Goal: Information Seeking & Learning: Check status

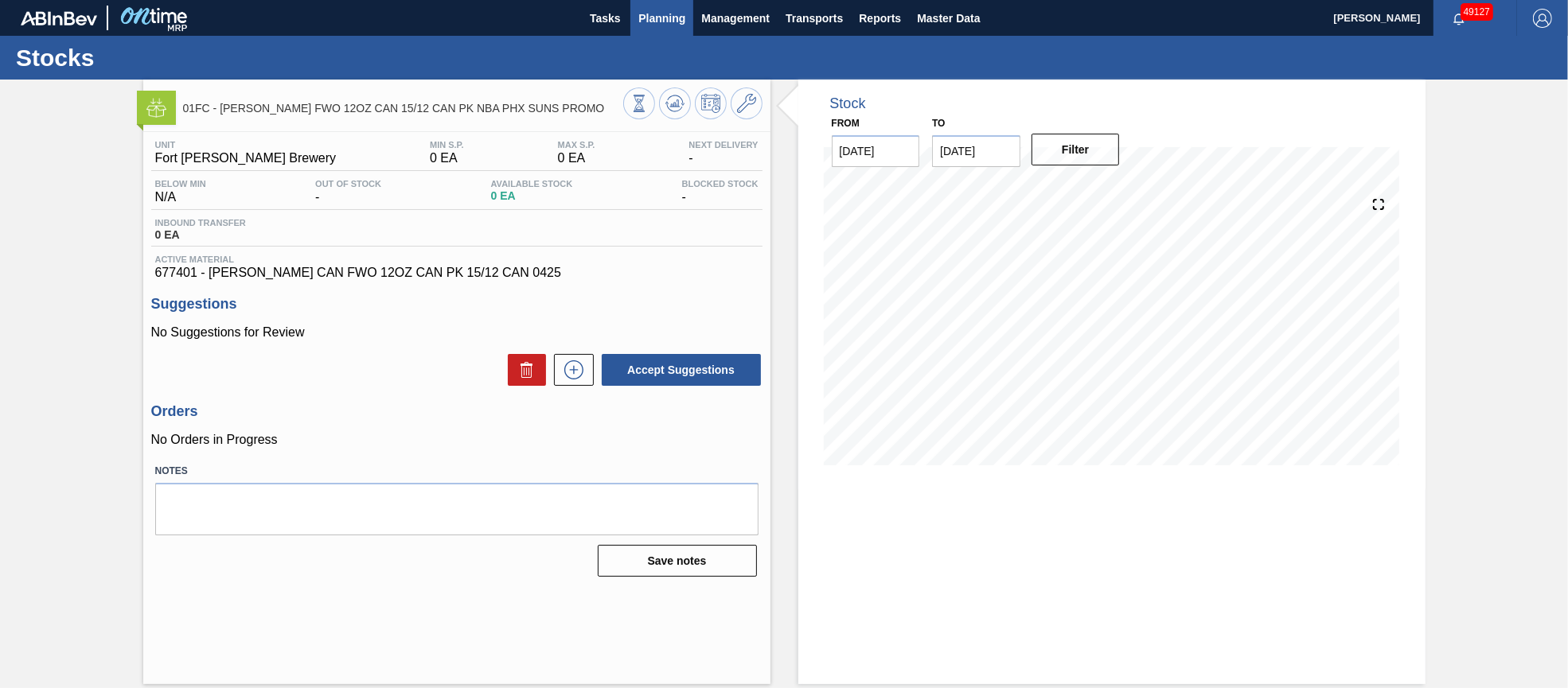
click at [663, 14] on span "Planning" at bounding box center [661, 18] width 47 height 19
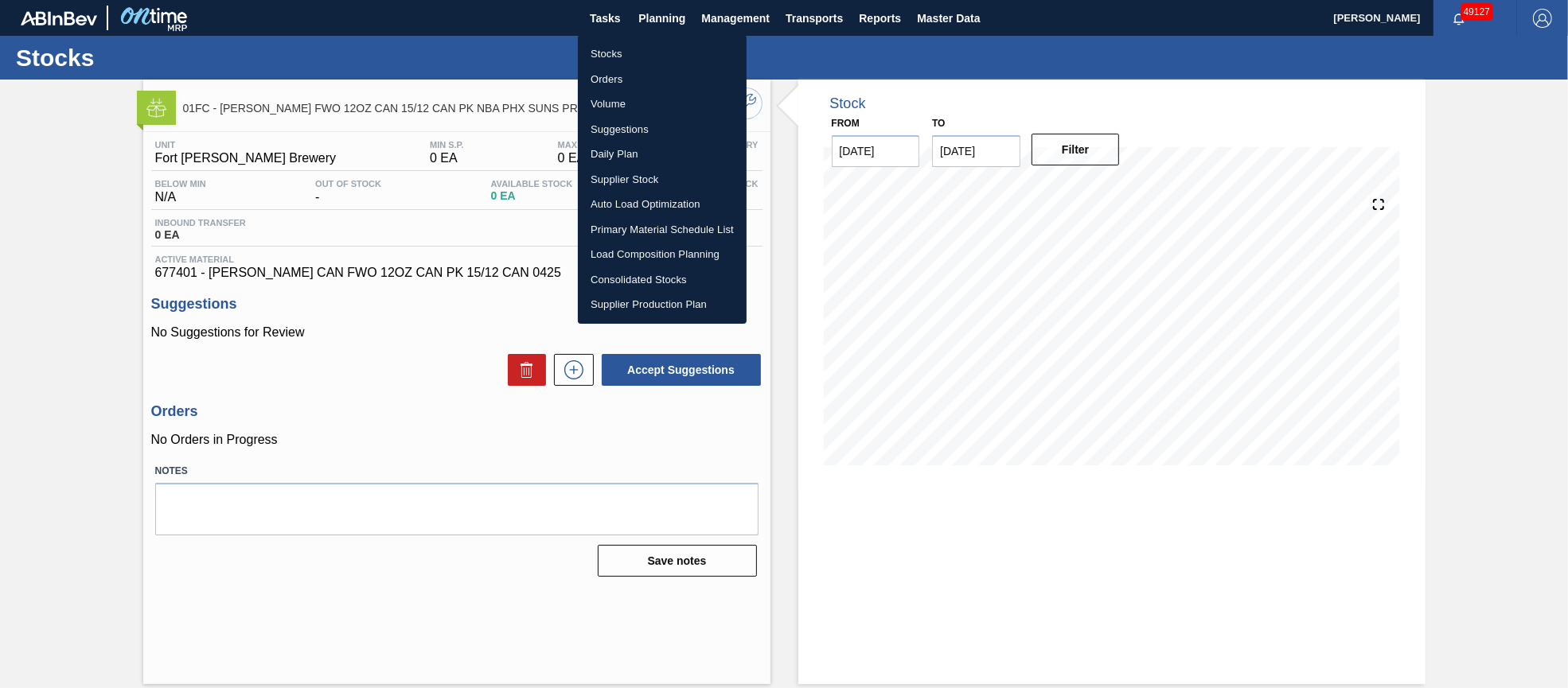
click at [625, 79] on li "Orders" at bounding box center [662, 79] width 169 height 26
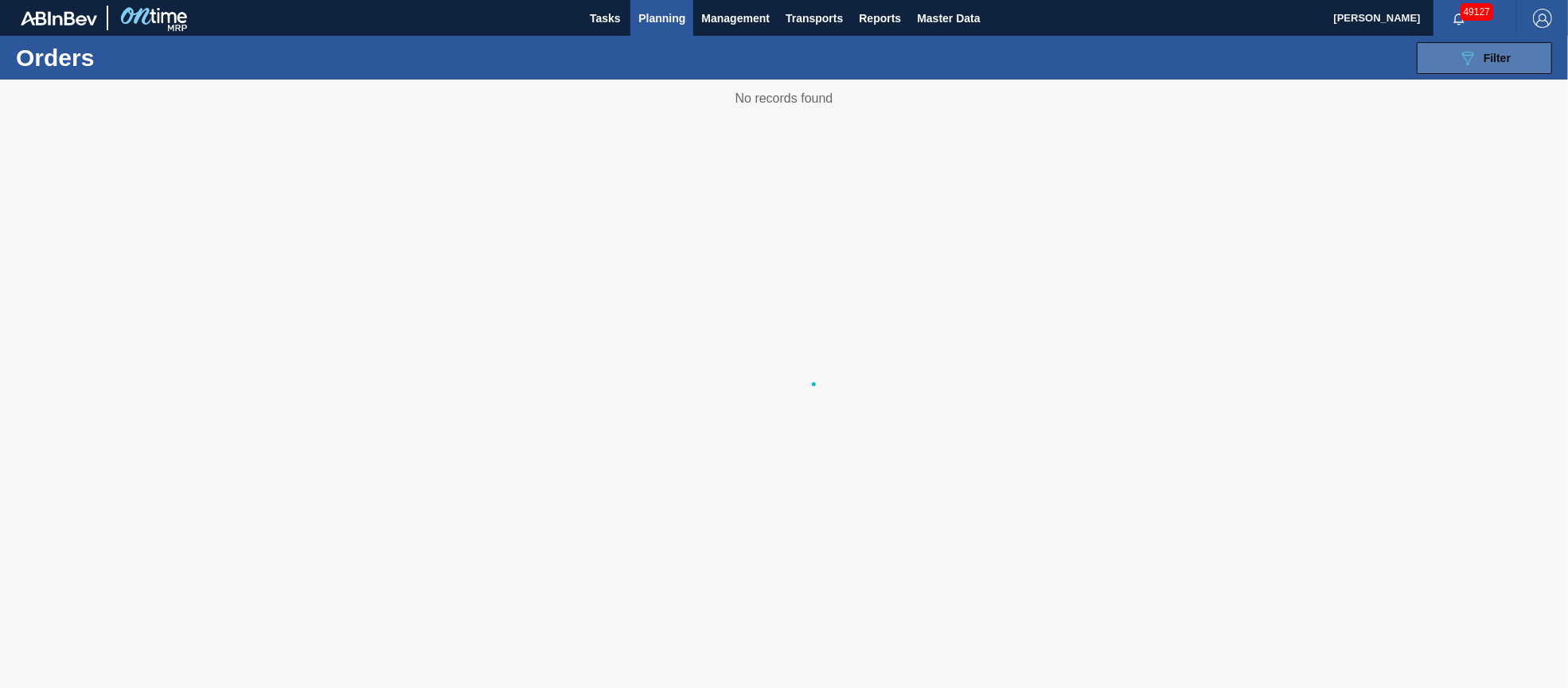
click at [1505, 57] on span "Filter" at bounding box center [1497, 58] width 27 height 12
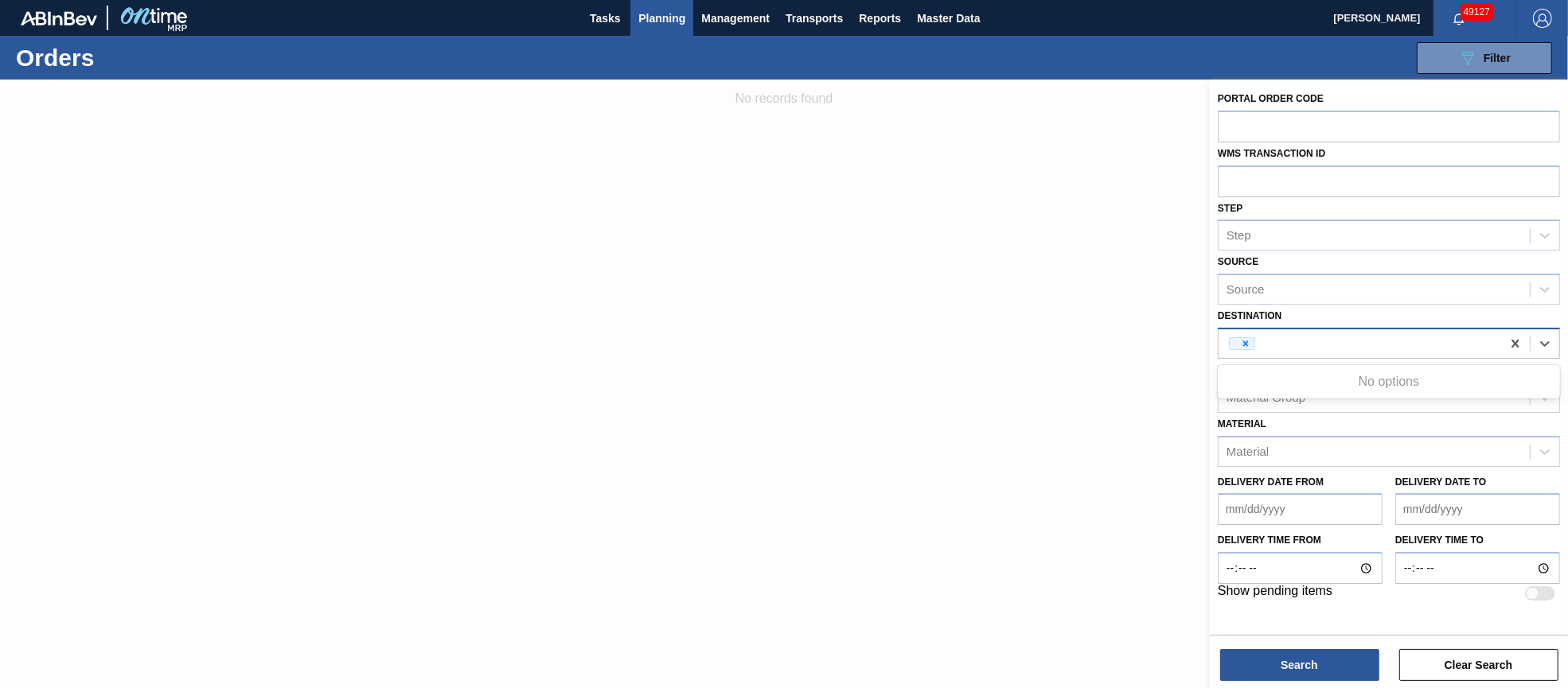
click at [1336, 341] on div at bounding box center [1359, 343] width 283 height 24
click at [1353, 337] on div "Source" at bounding box center [1374, 343] width 312 height 23
type input "f"
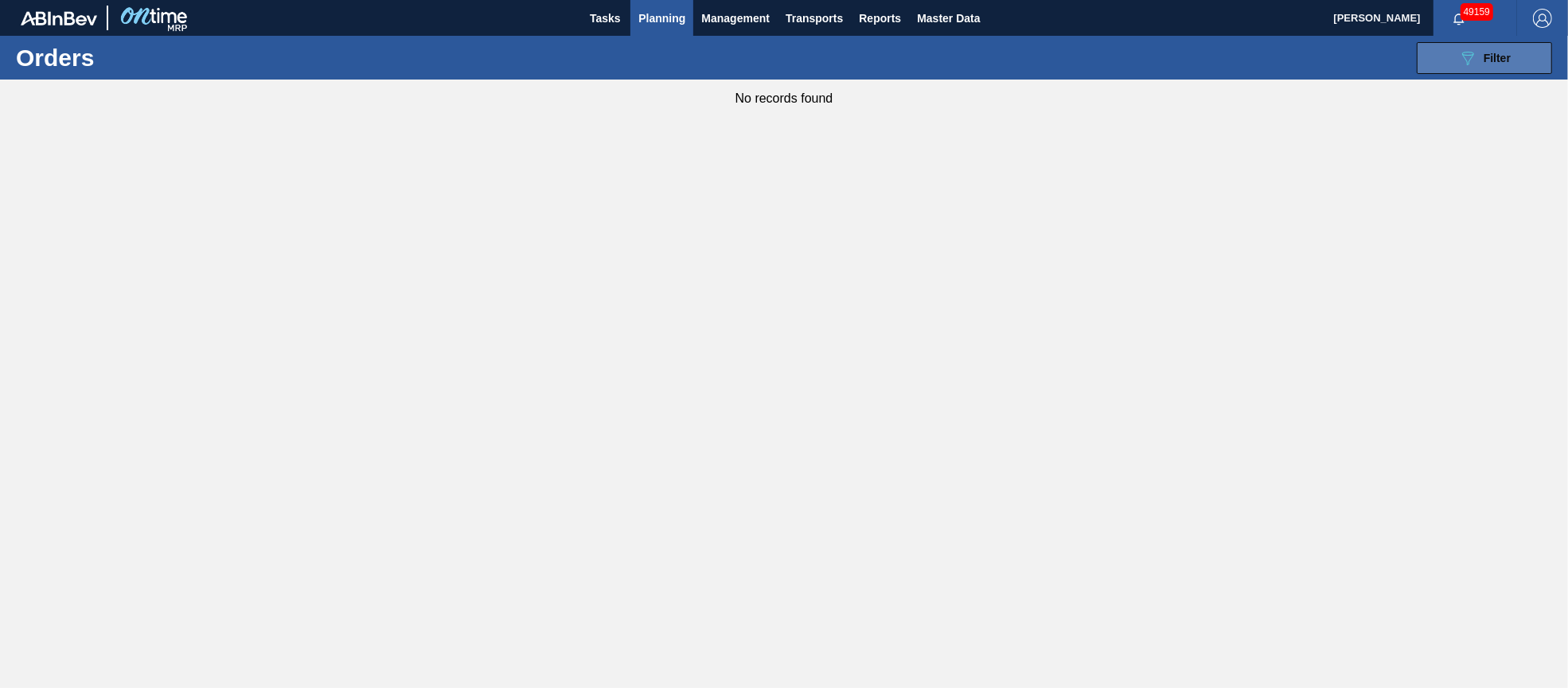
click at [1508, 62] on span "Filter" at bounding box center [1497, 58] width 27 height 12
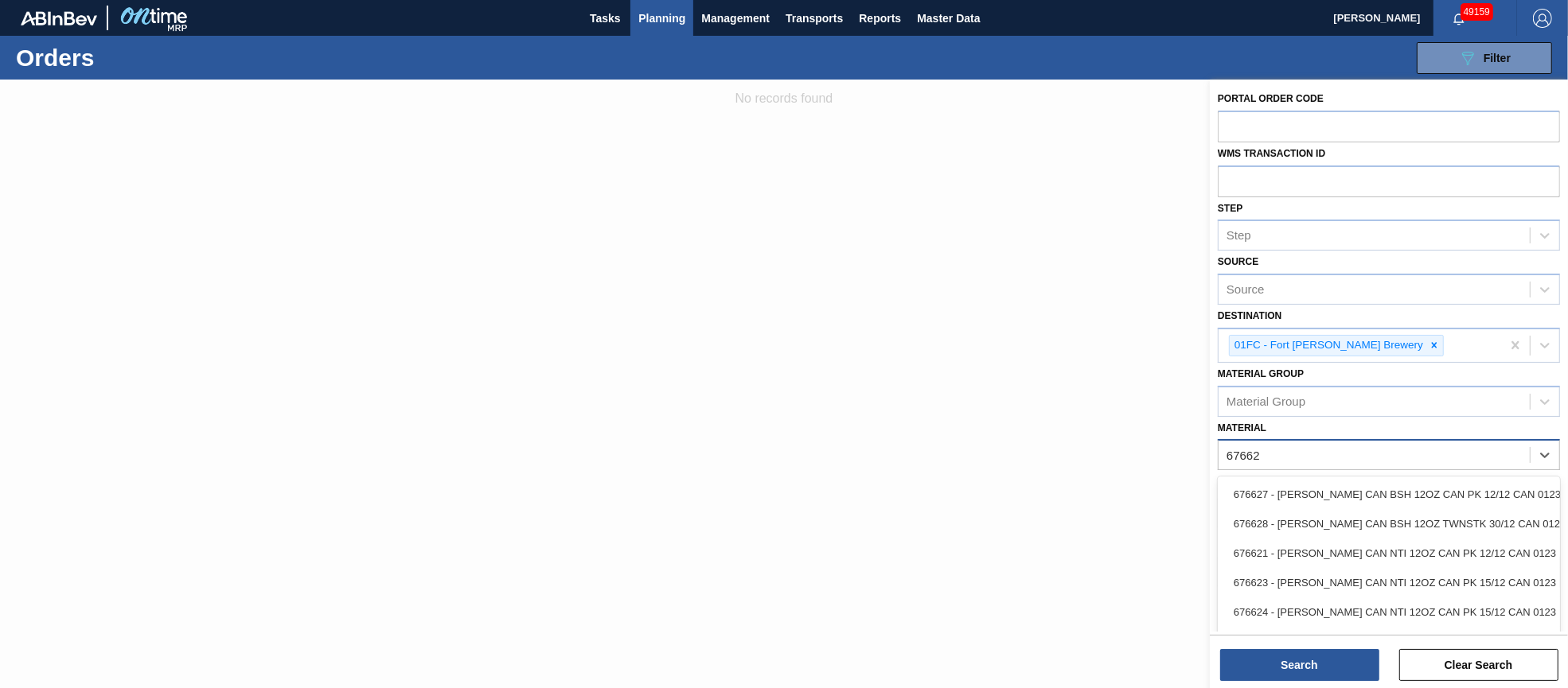
type input "676625"
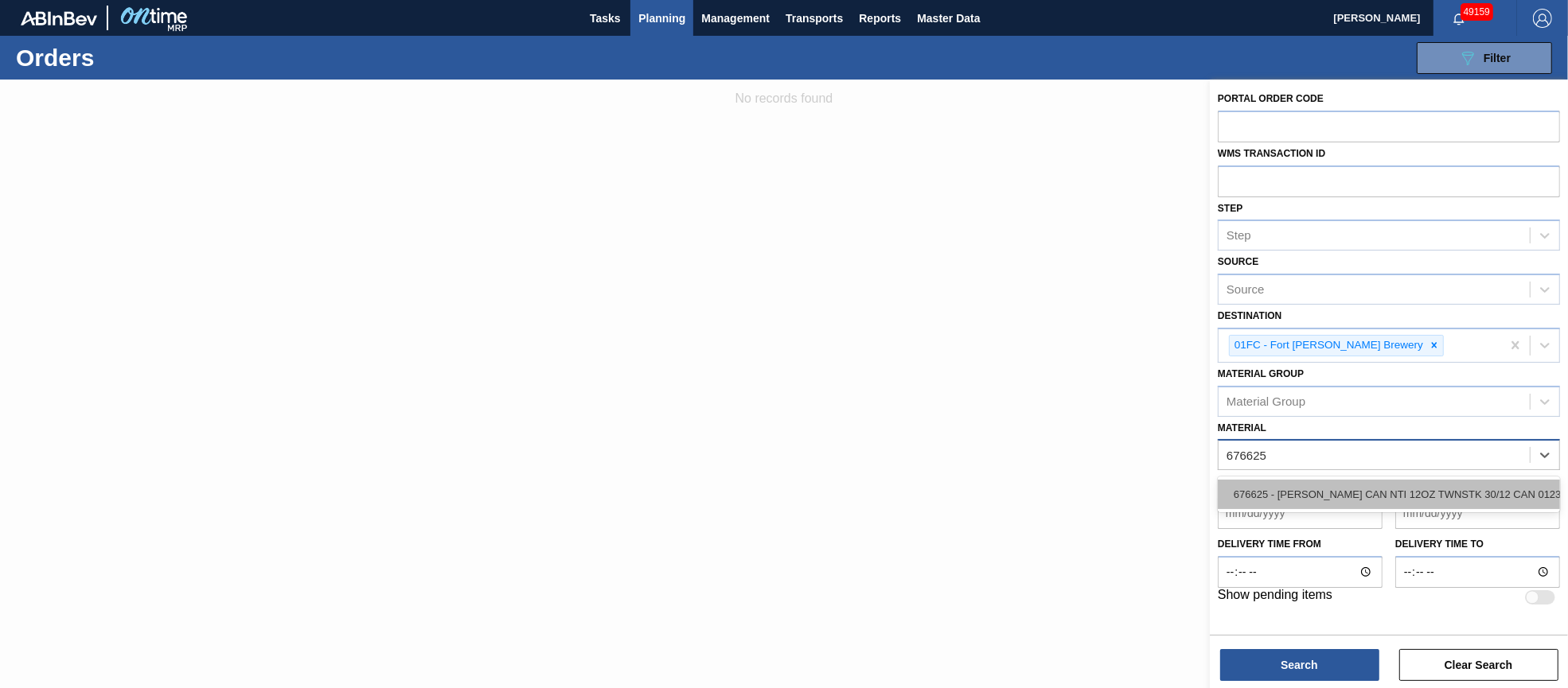
click at [1480, 489] on div "676625 - [PERSON_NAME] CAN NTI 12OZ TWNSTK 30/12 CAN 0123" at bounding box center [1388, 494] width 342 height 29
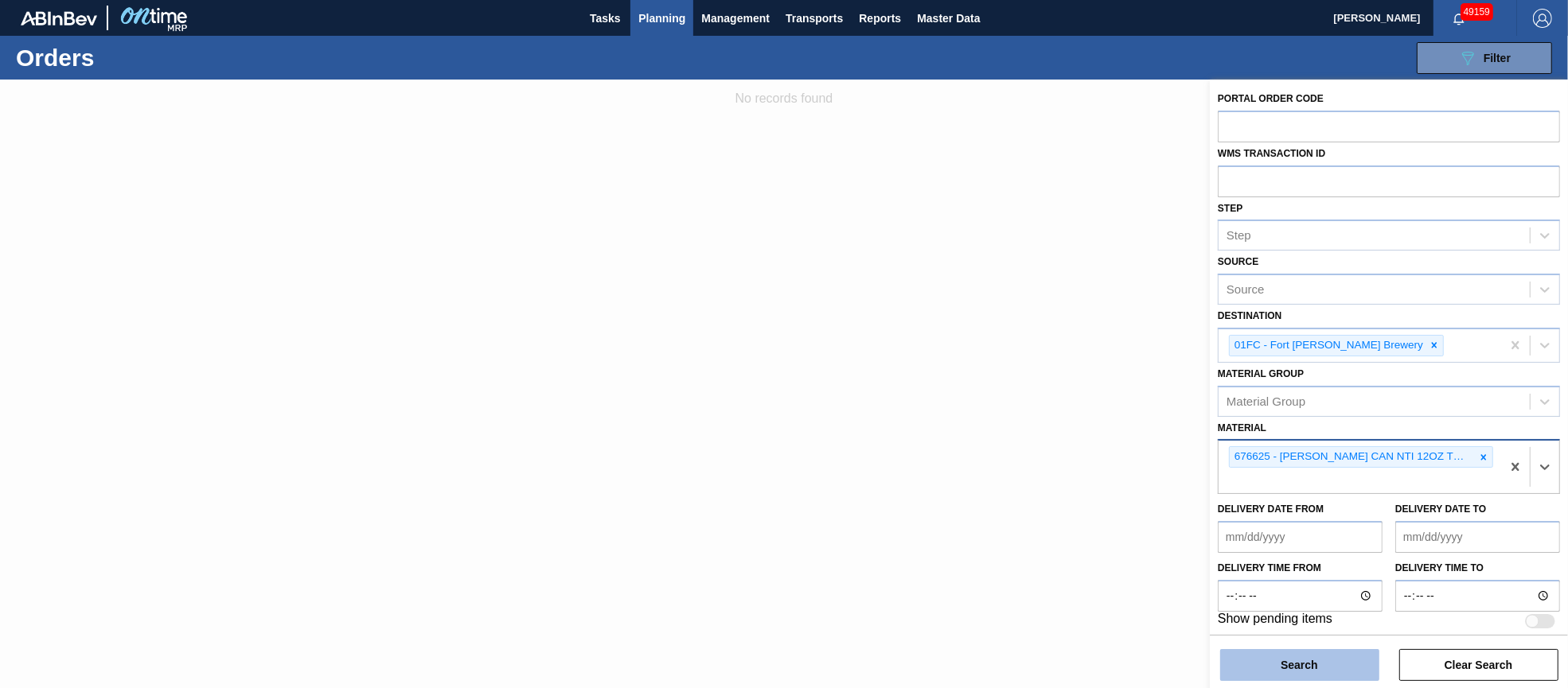
click at [1326, 673] on button "Search" at bounding box center [1299, 665] width 159 height 32
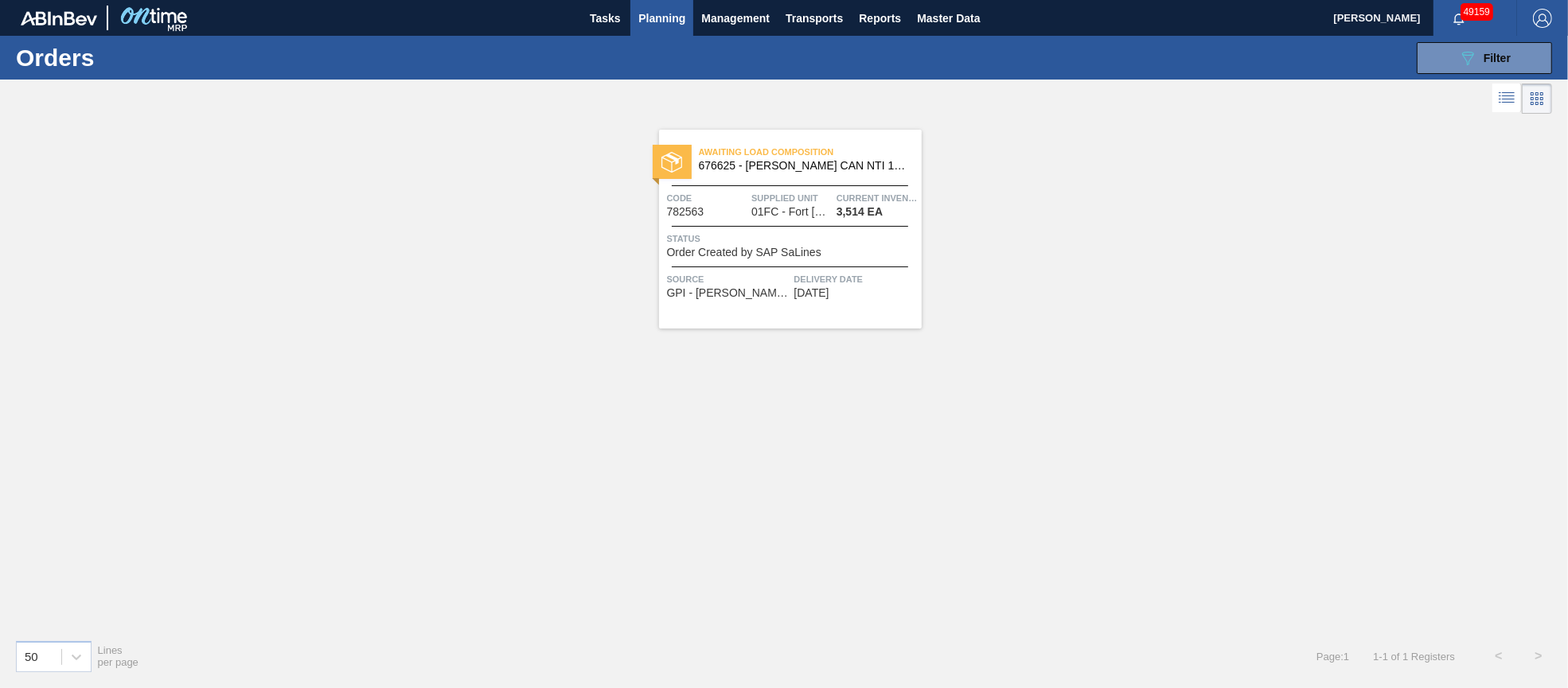
click at [774, 222] on div "Awaiting Load Composition 676625 - [PERSON_NAME] CAN NTI 12OZ TWNSTK 30/12 CAN …" at bounding box center [791, 229] width 262 height 199
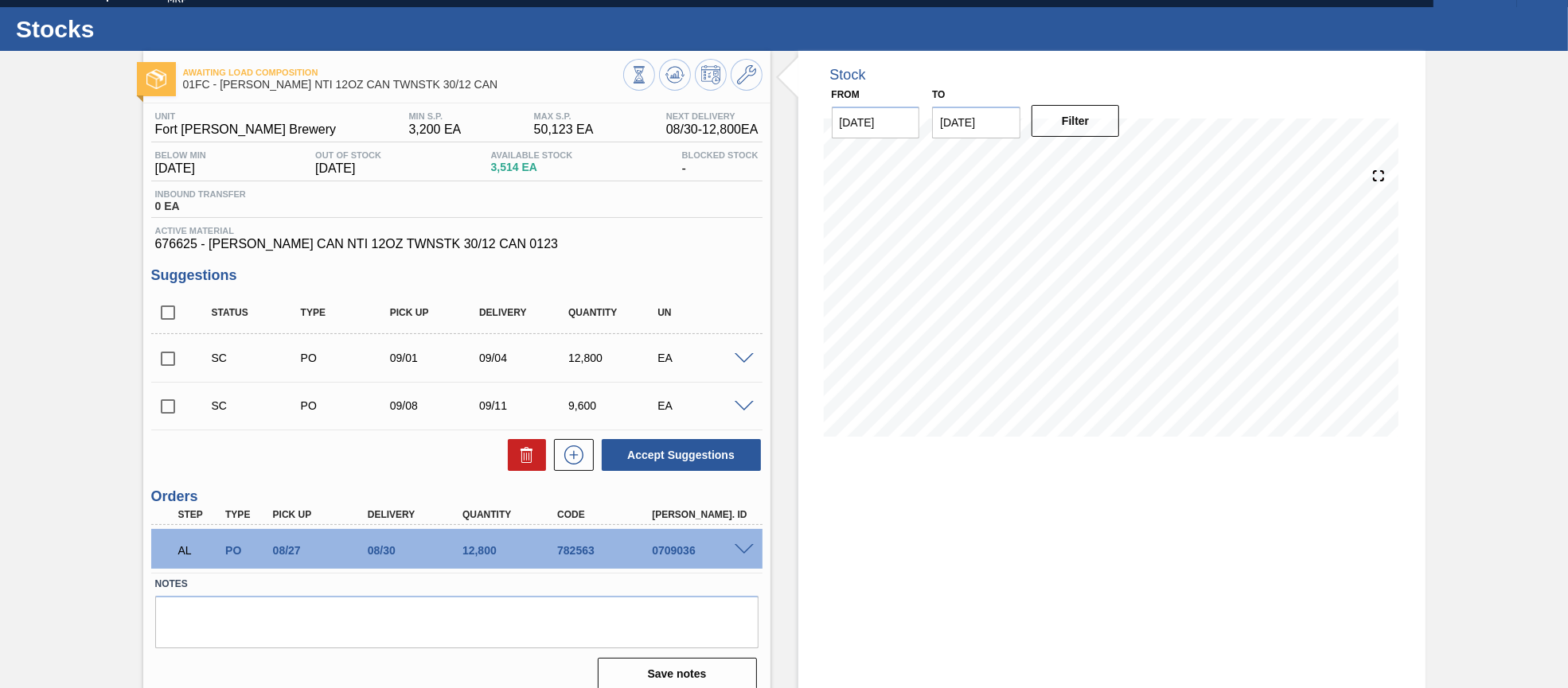
scroll to position [46, 0]
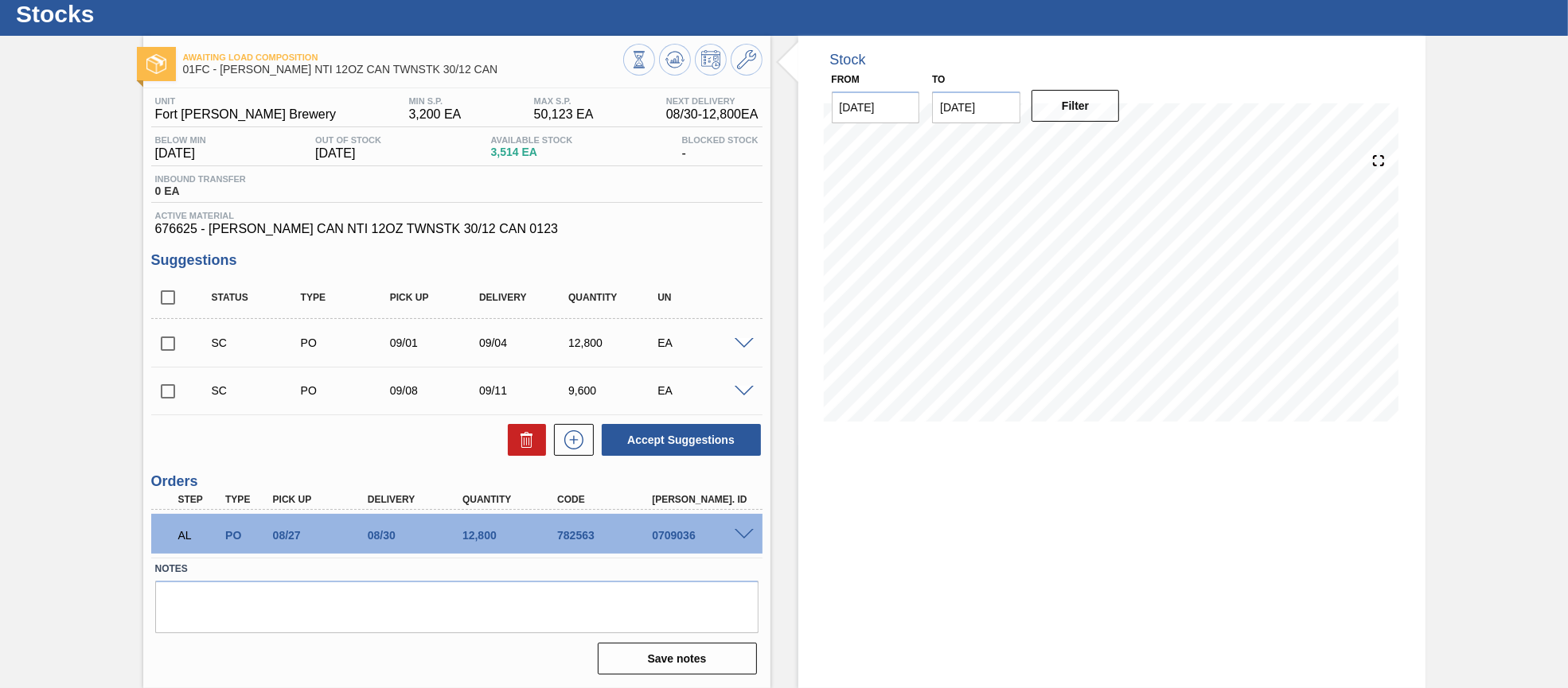
click at [743, 535] on span at bounding box center [744, 535] width 19 height 12
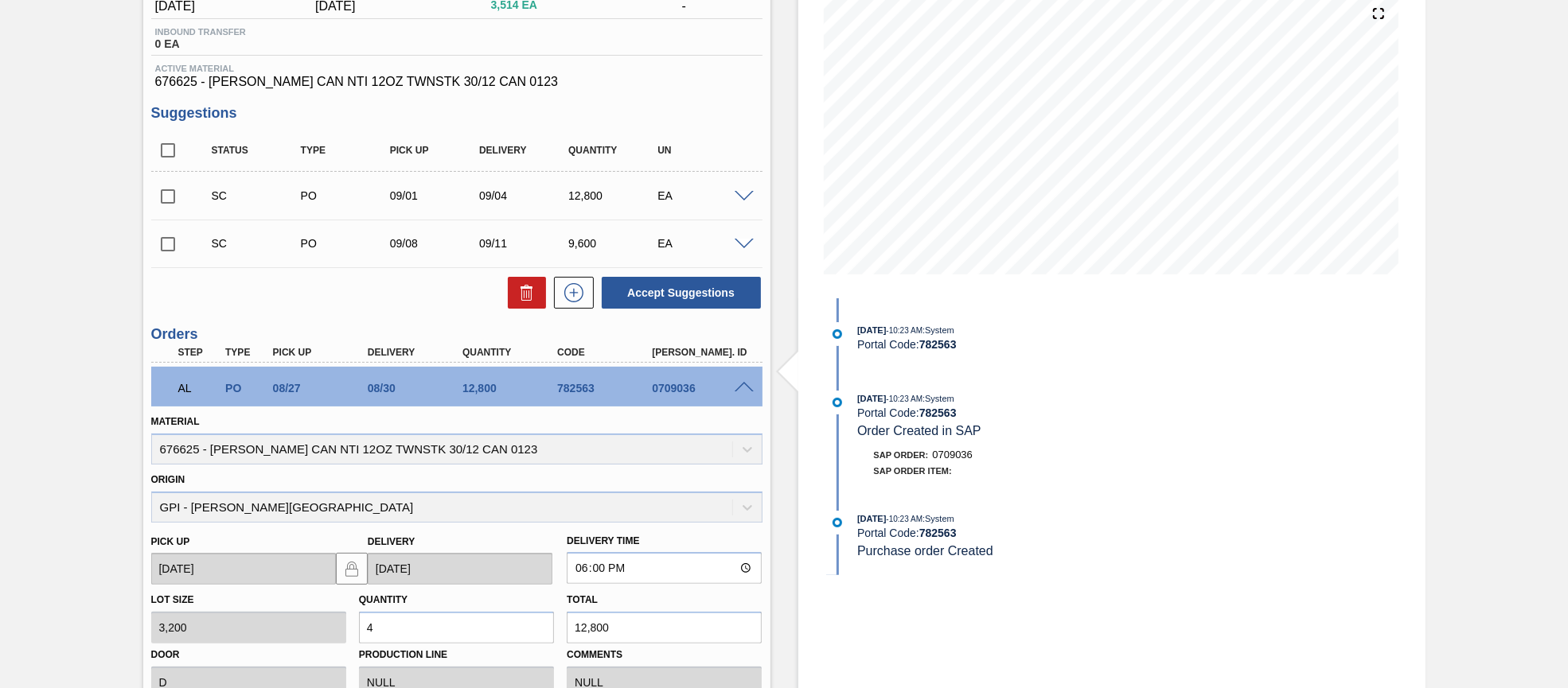
scroll to position [70, 0]
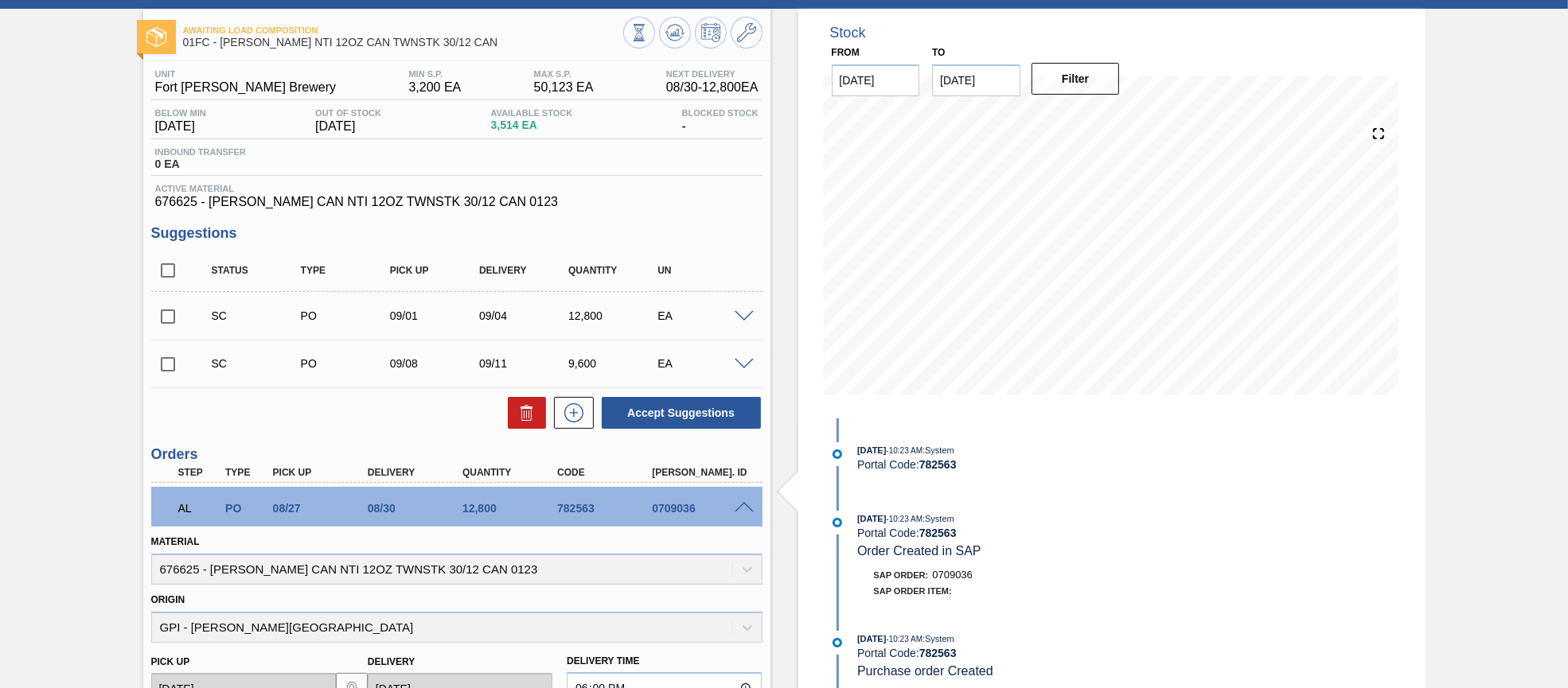
click at [744, 509] on span at bounding box center [744, 508] width 19 height 12
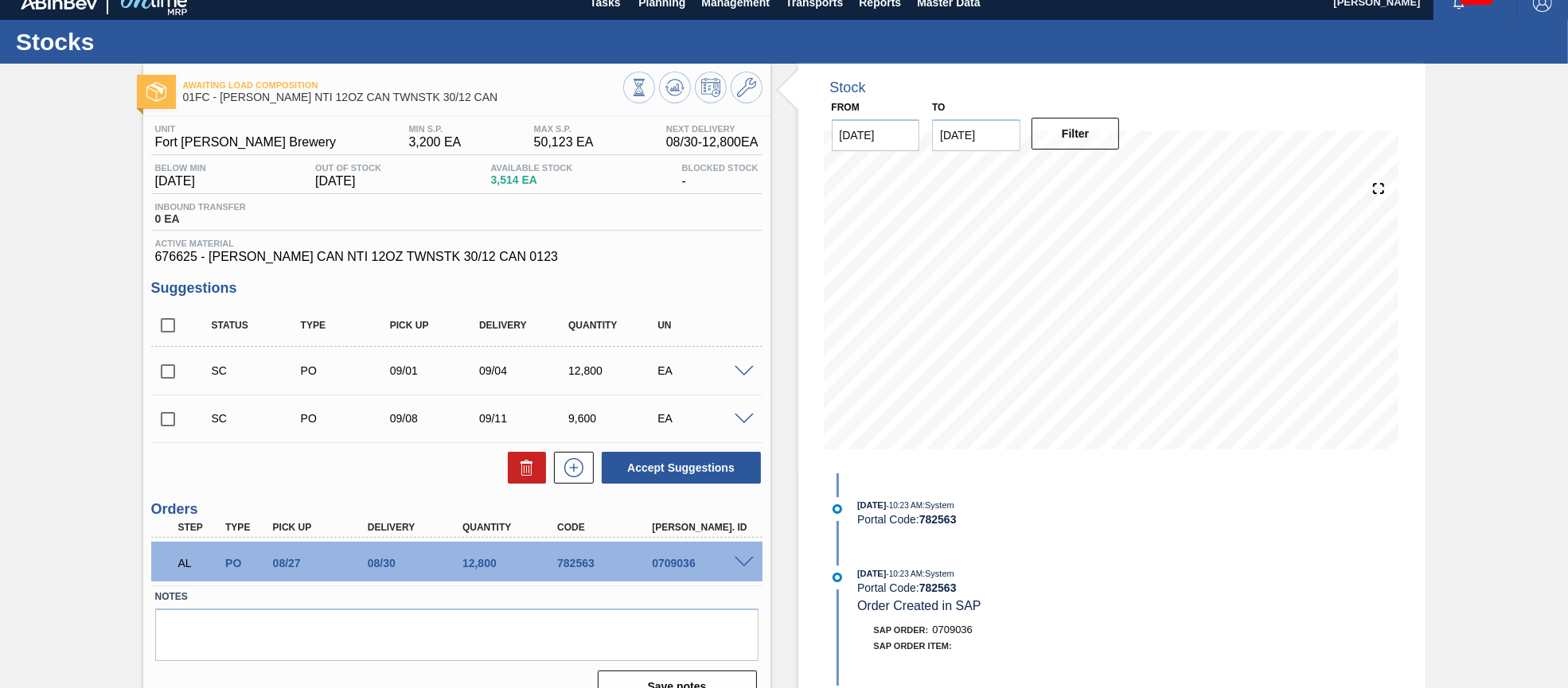
scroll to position [0, 0]
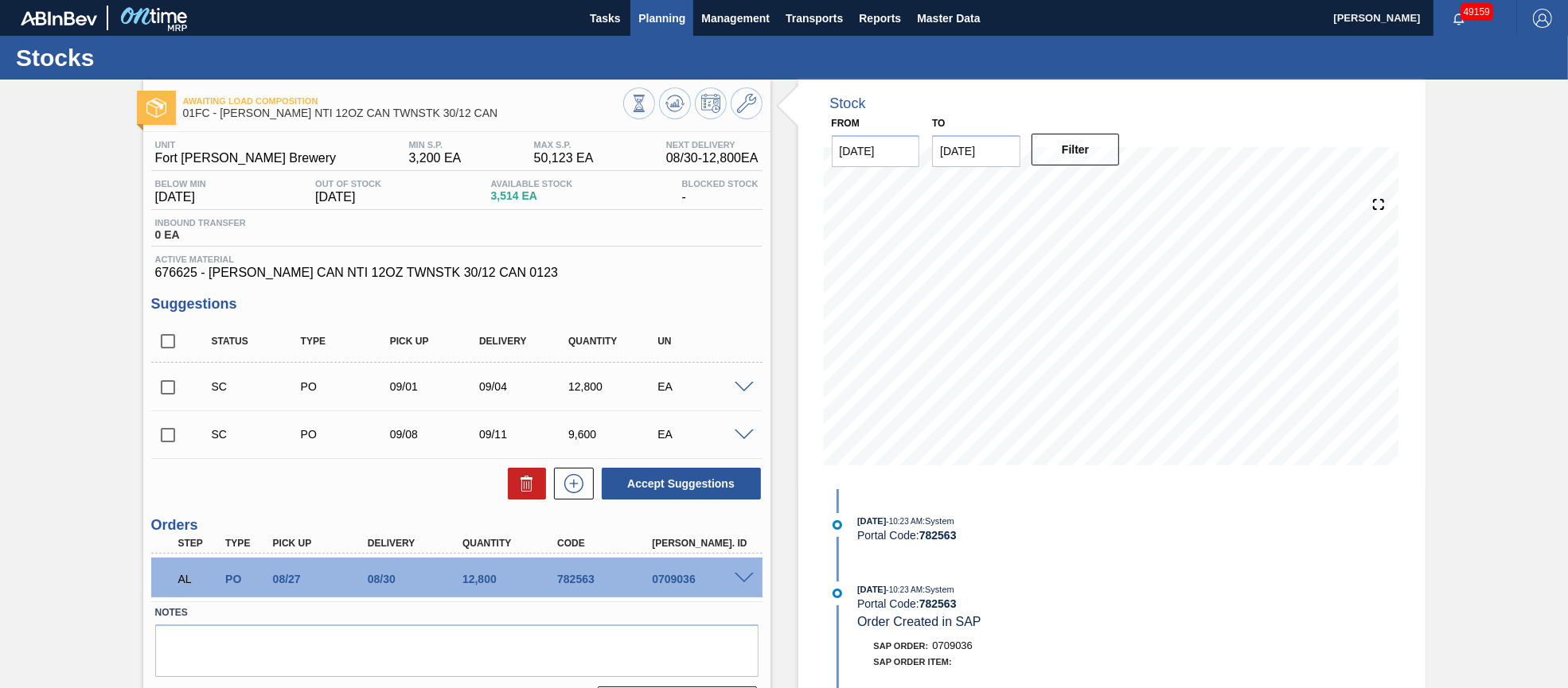
click at [664, 17] on span "Planning" at bounding box center [661, 18] width 47 height 19
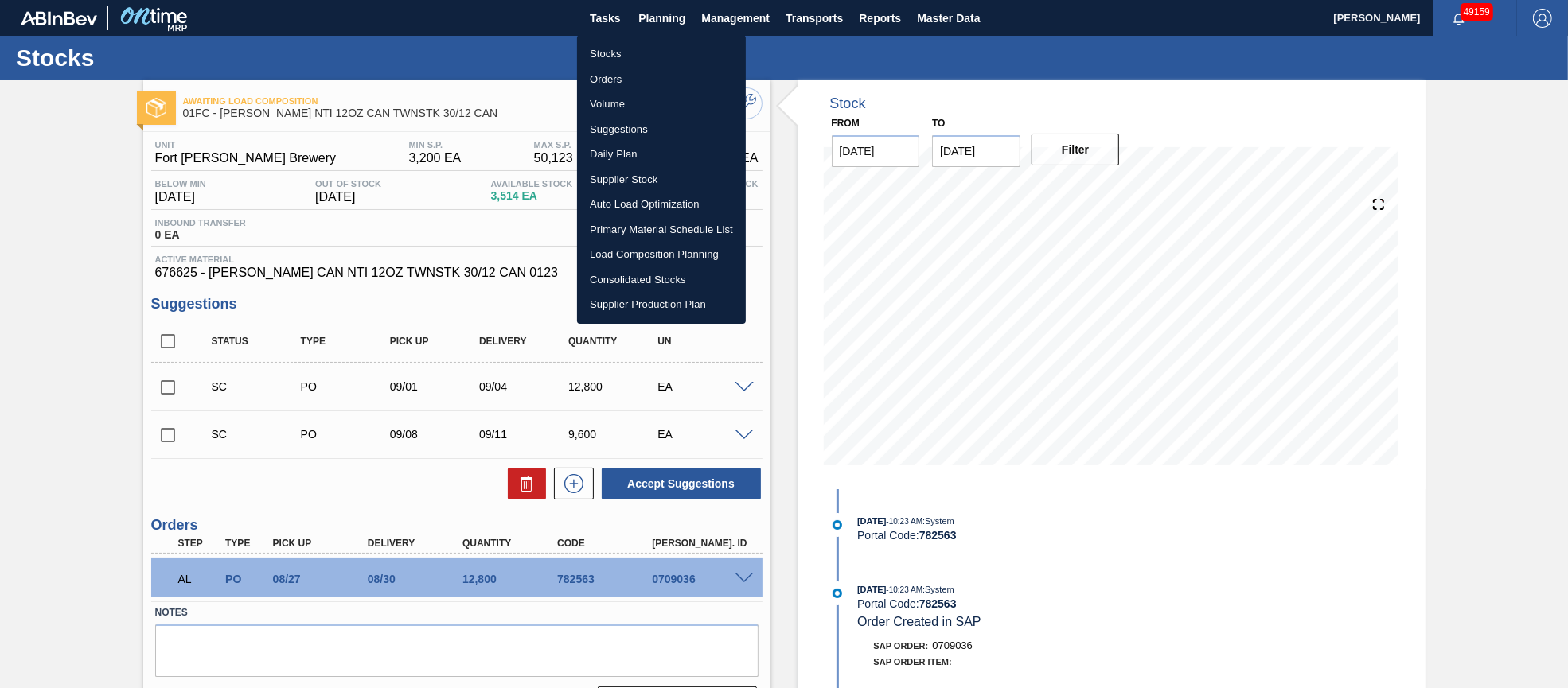
click at [634, 129] on li "Suggestions" at bounding box center [661, 129] width 169 height 26
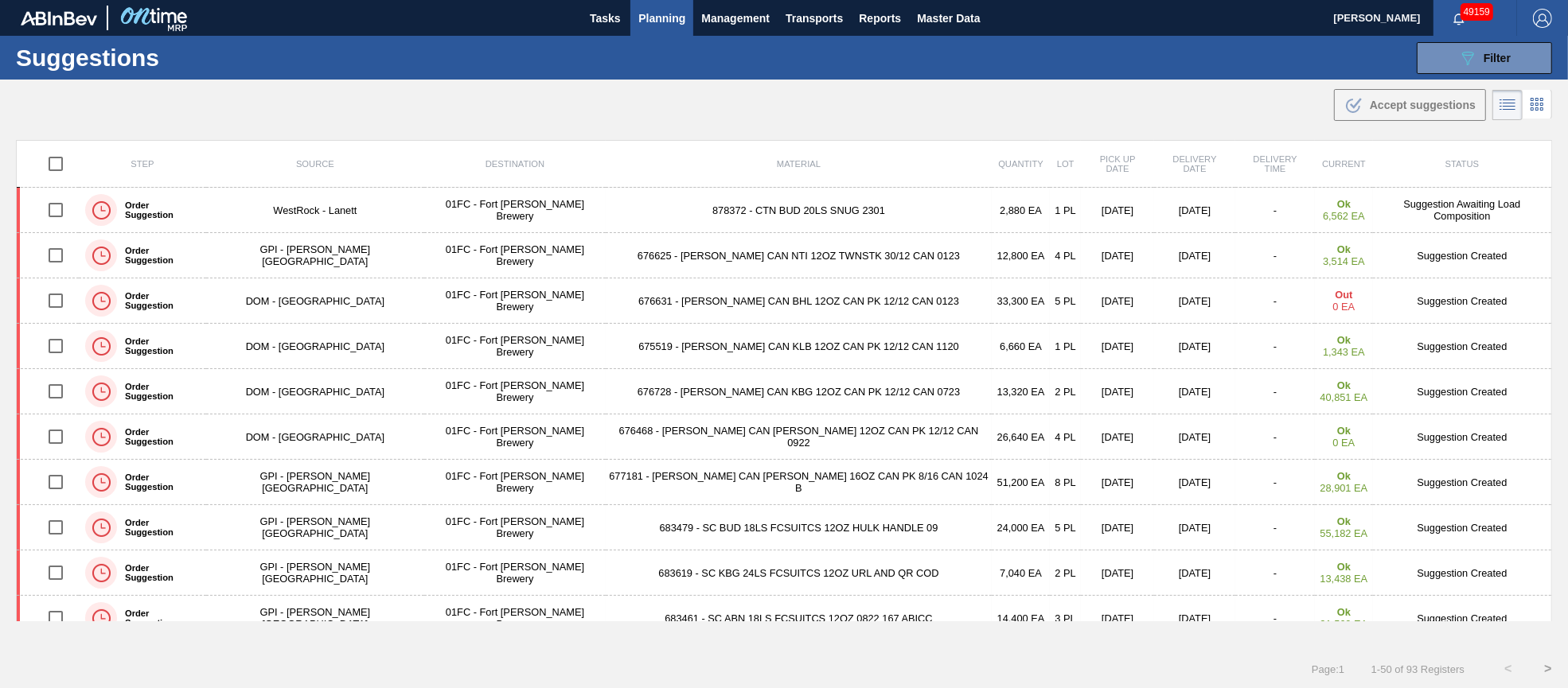
click at [652, 18] on span "Planning" at bounding box center [661, 18] width 47 height 19
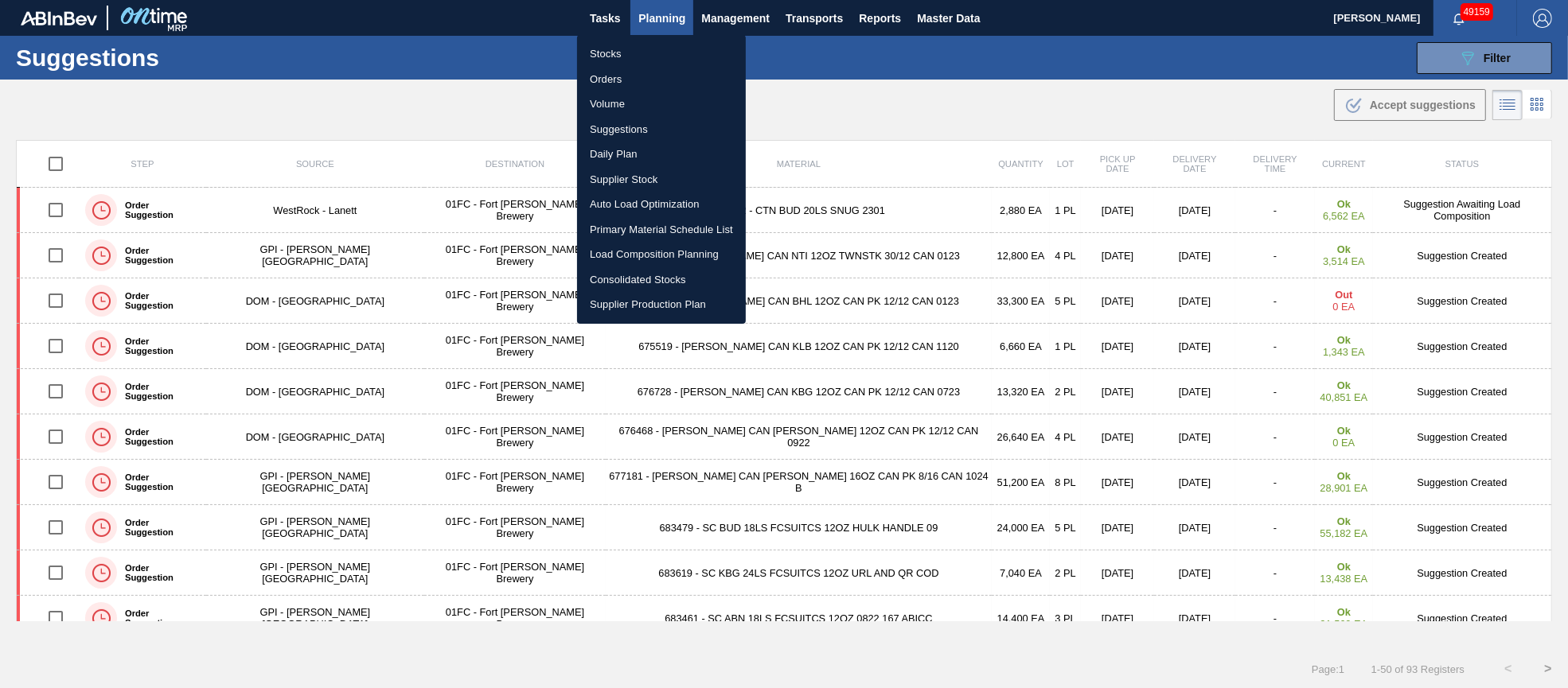
click at [907, 70] on div at bounding box center [784, 344] width 1568 height 688
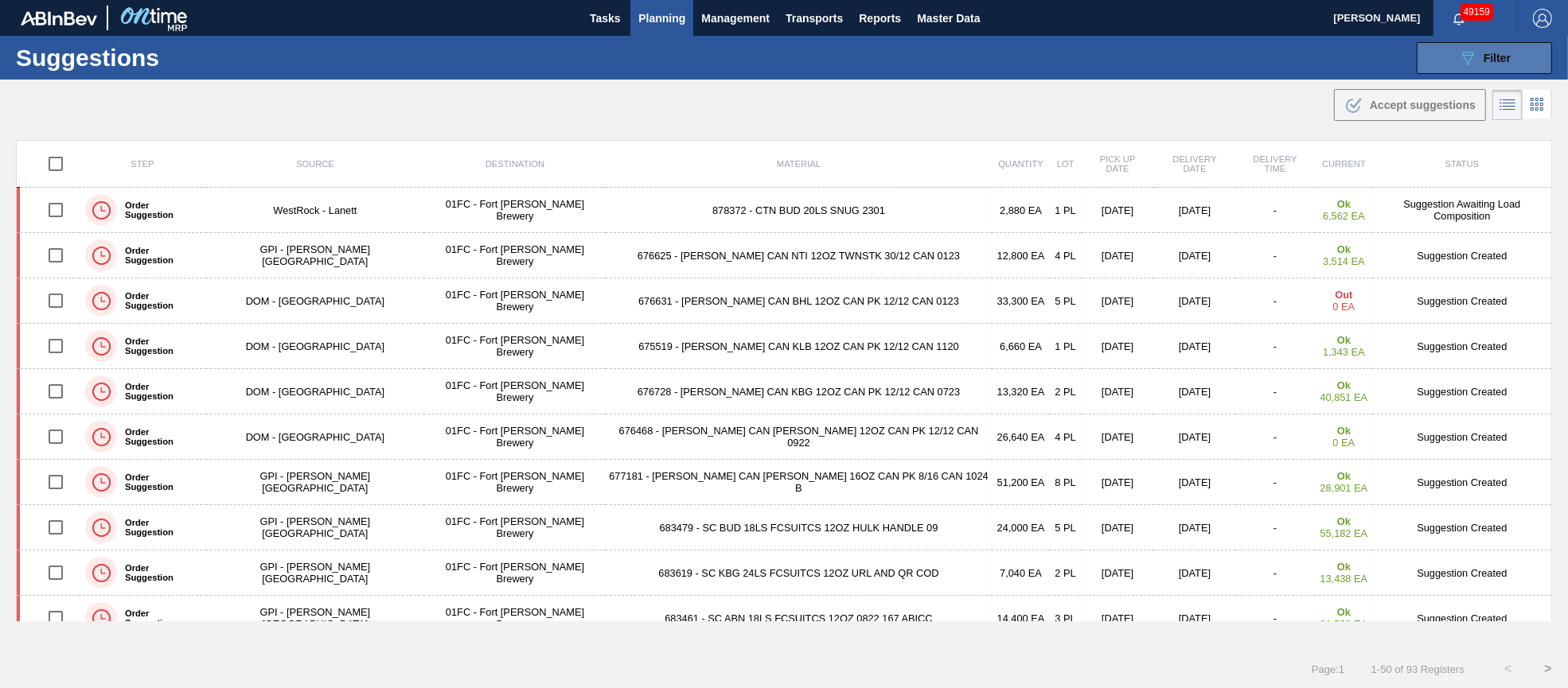
click at [1478, 61] on div "089F7B8B-B2A5-4AFE-B5C0-19BA573D28AC Filter" at bounding box center [1484, 58] width 53 height 19
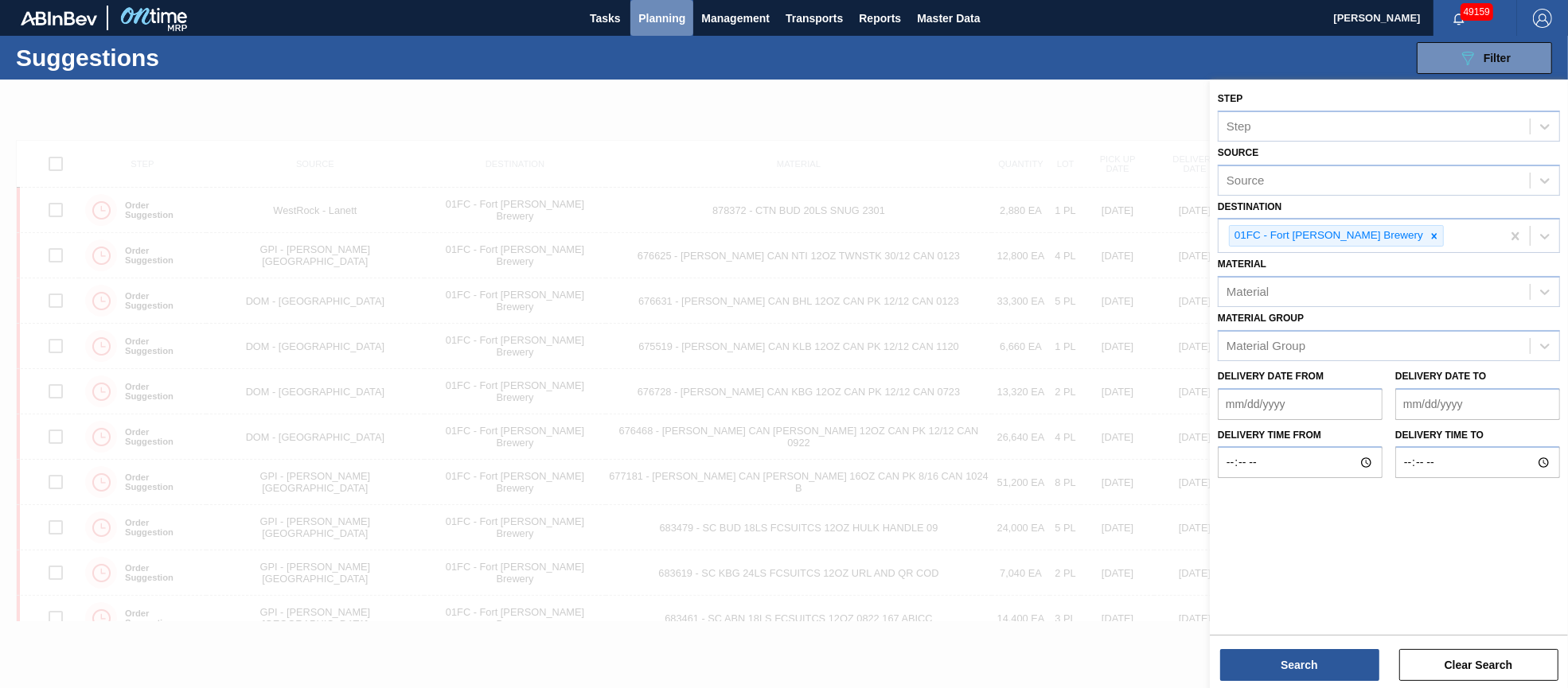
click at [659, 4] on button "Planning" at bounding box center [661, 18] width 63 height 36
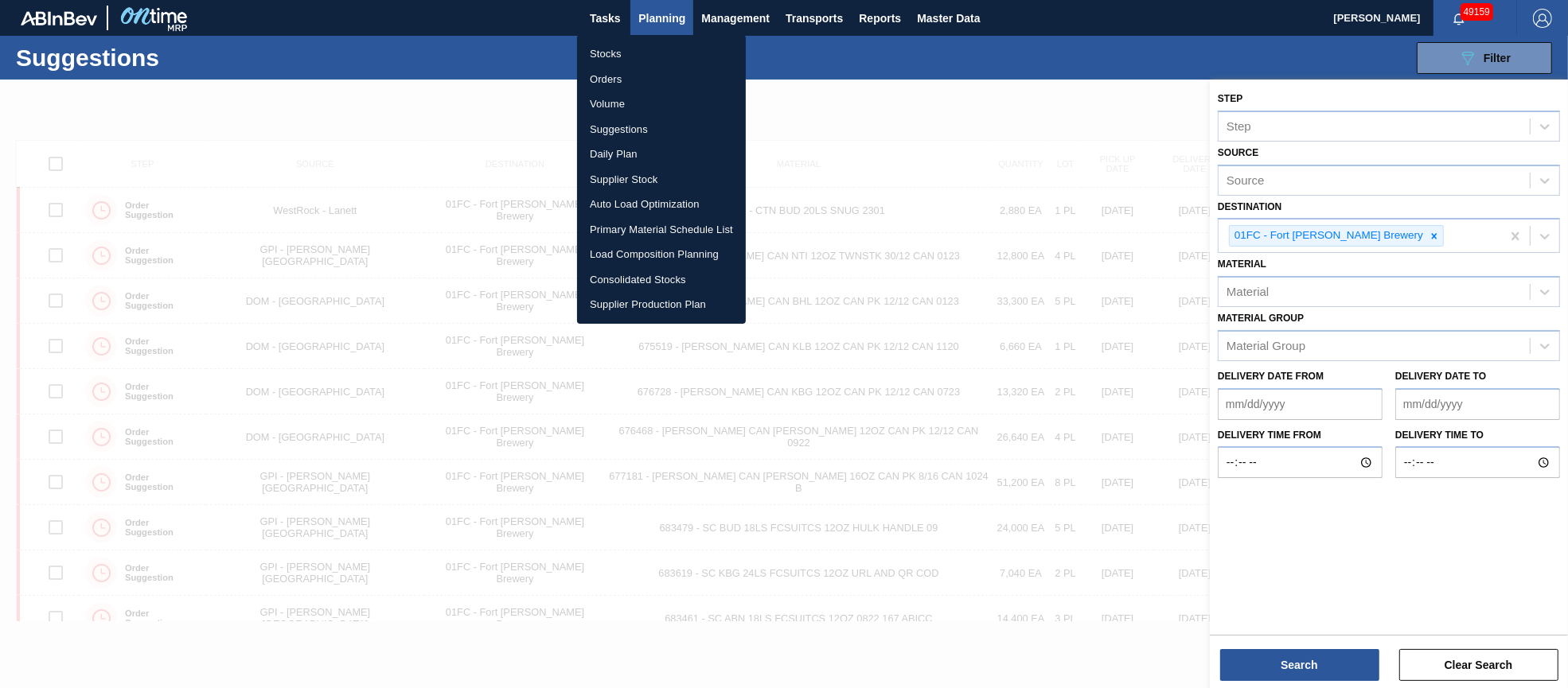
click at [615, 73] on li "Orders" at bounding box center [661, 79] width 169 height 26
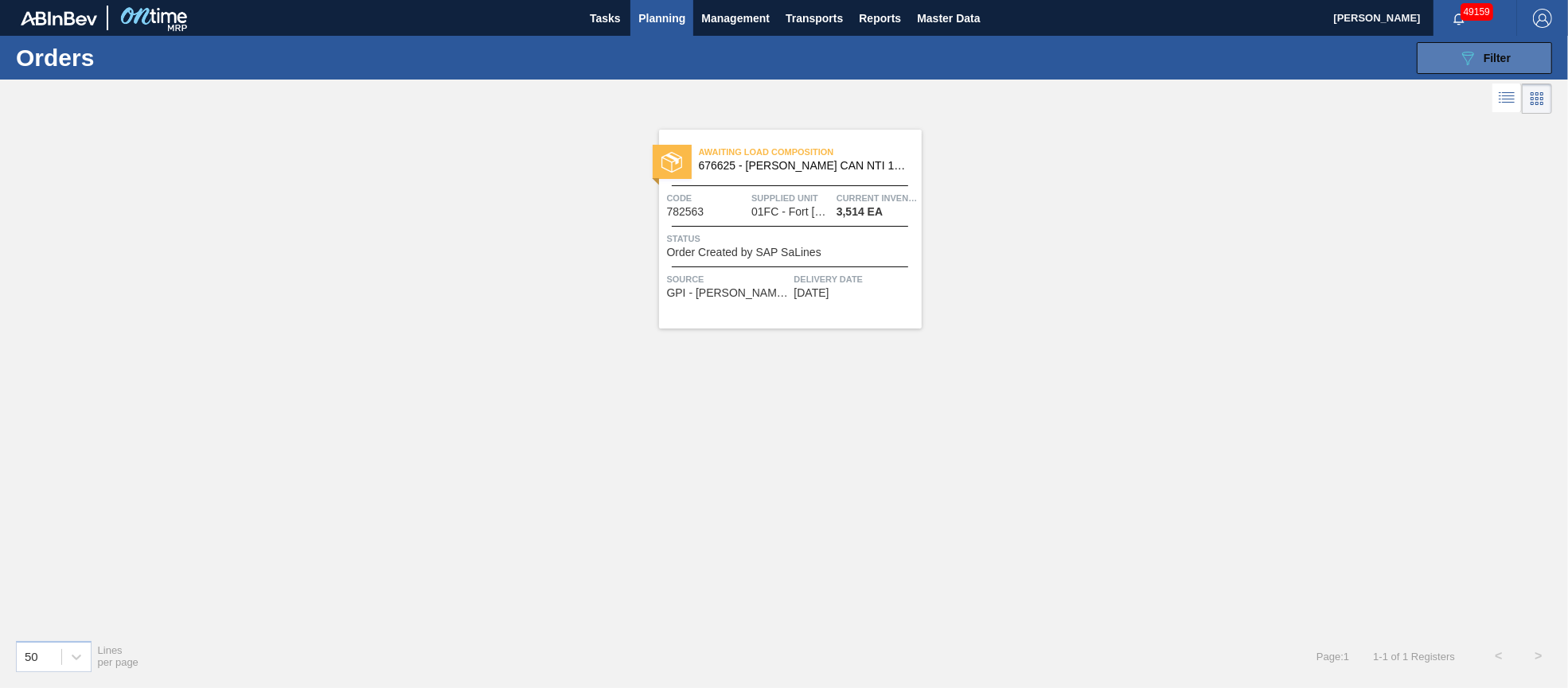
click at [1507, 54] on span "Filter" at bounding box center [1497, 58] width 27 height 12
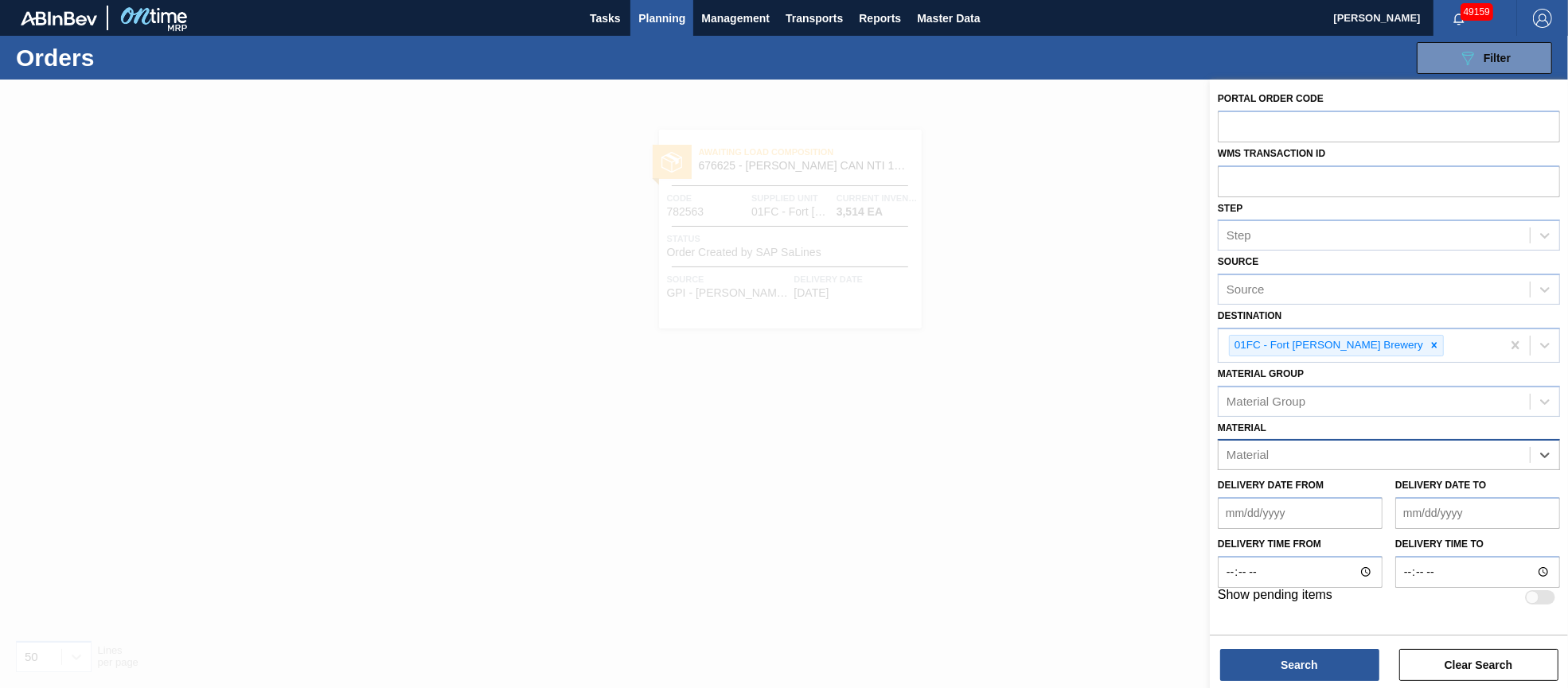
click at [1455, 461] on div "Material" at bounding box center [1374, 455] width 312 height 23
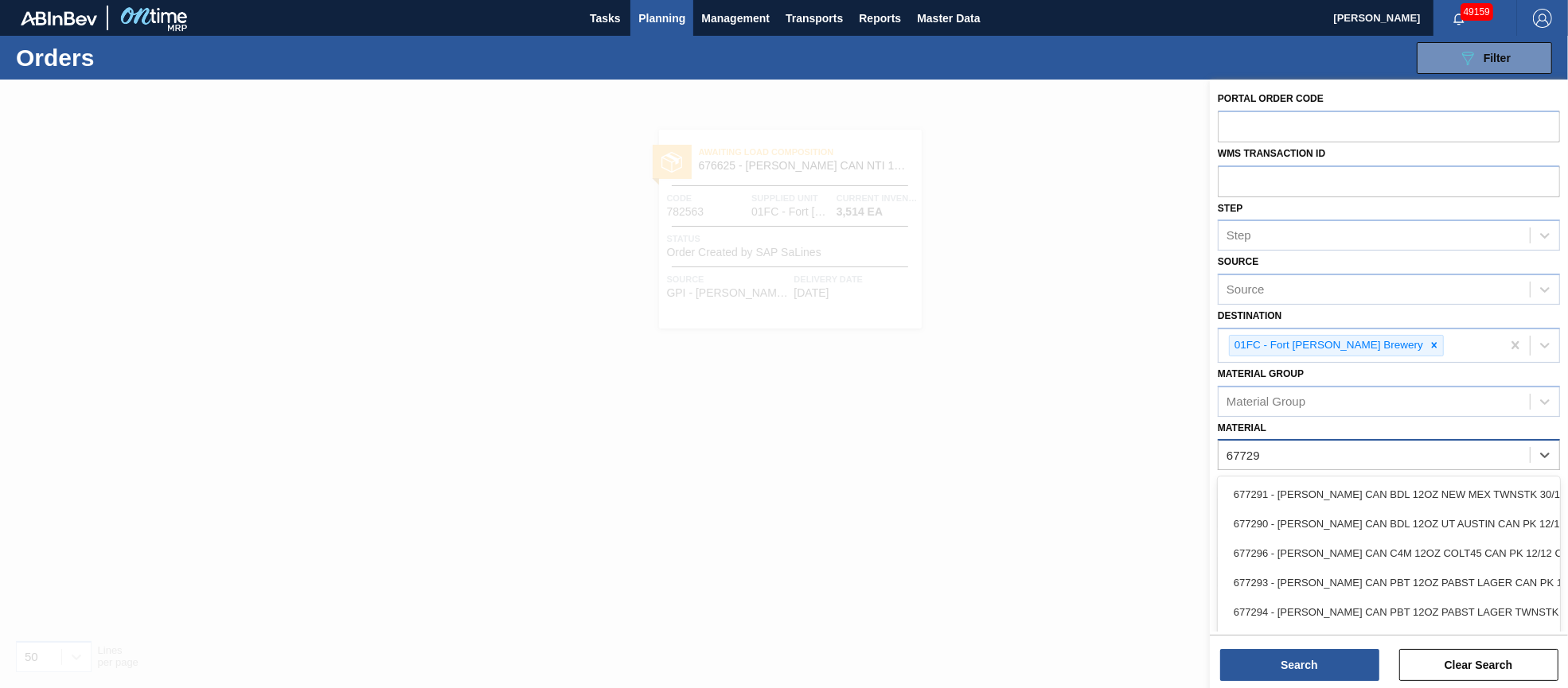
type input "677293"
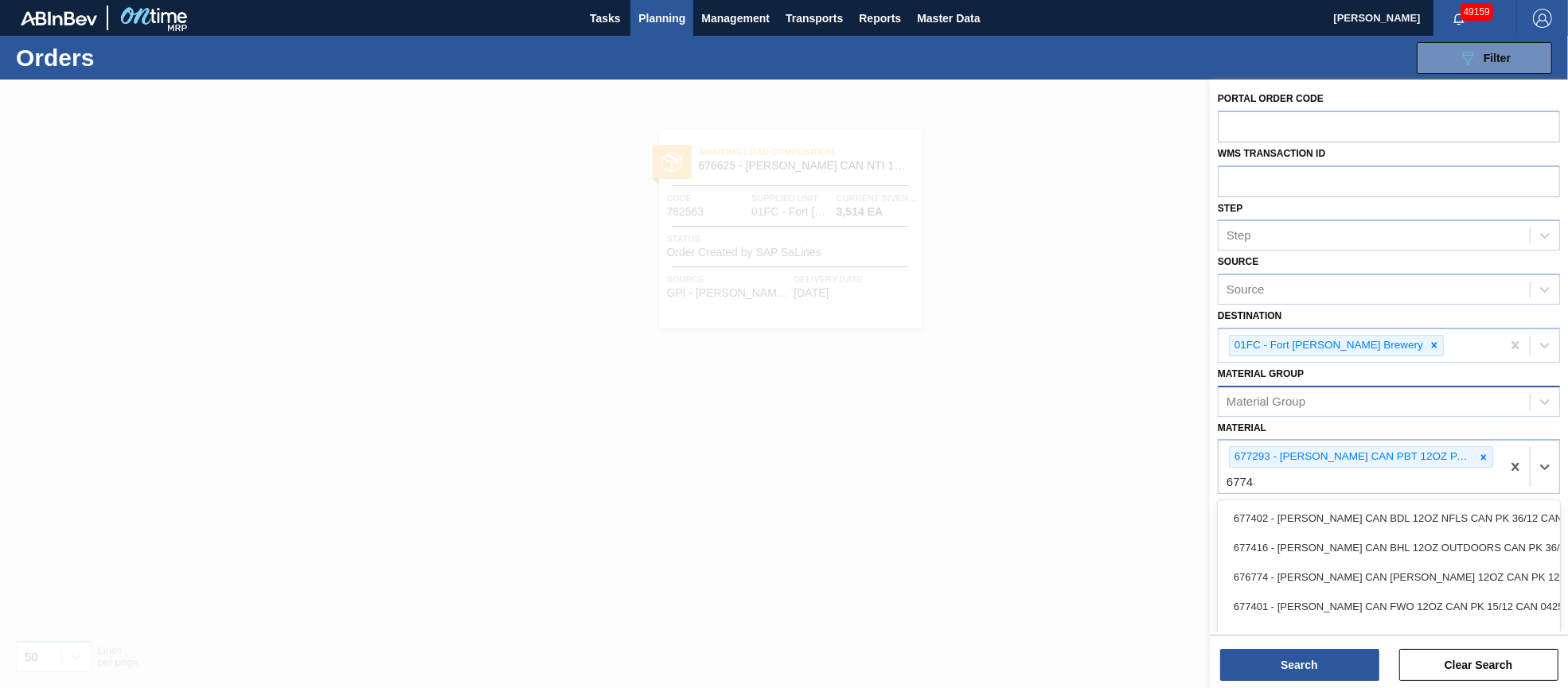
type input "677434"
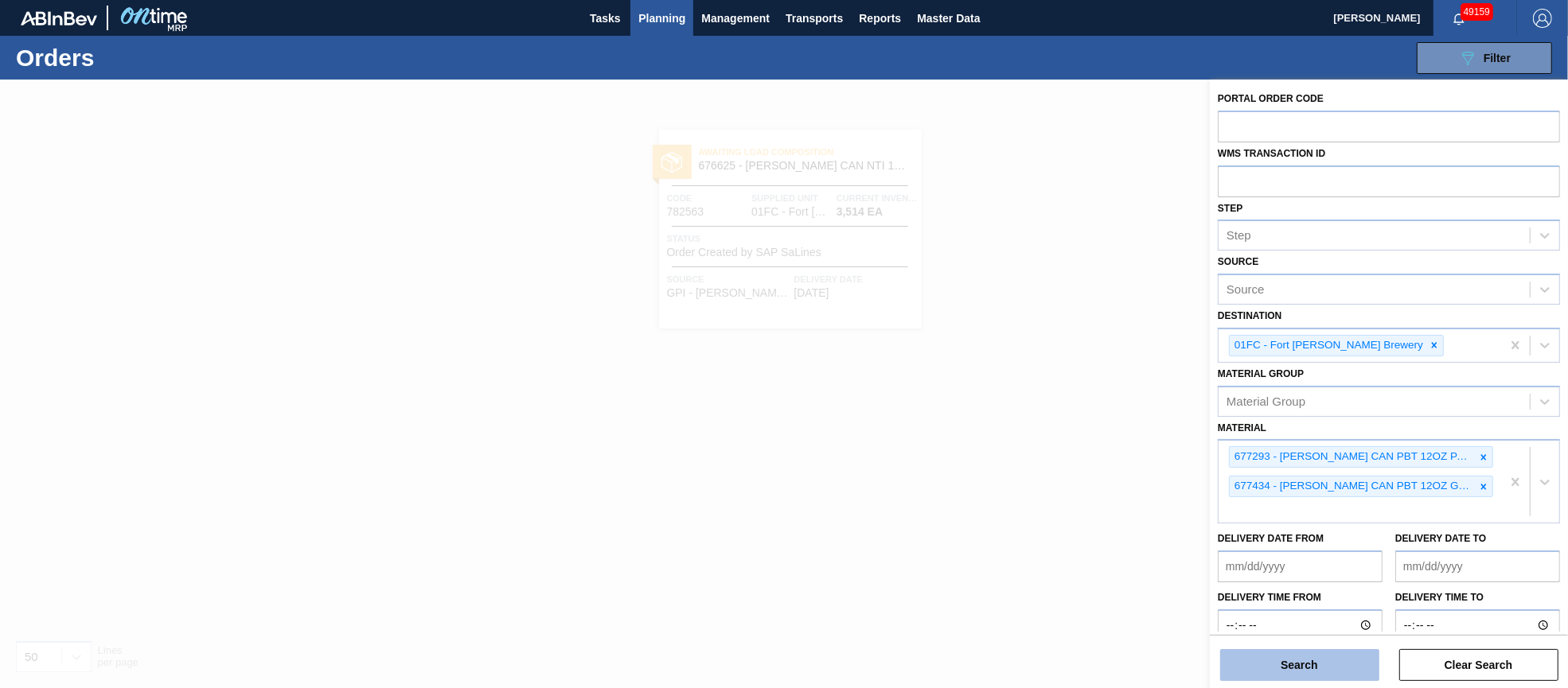
click at [1313, 662] on button "Search" at bounding box center [1299, 665] width 159 height 32
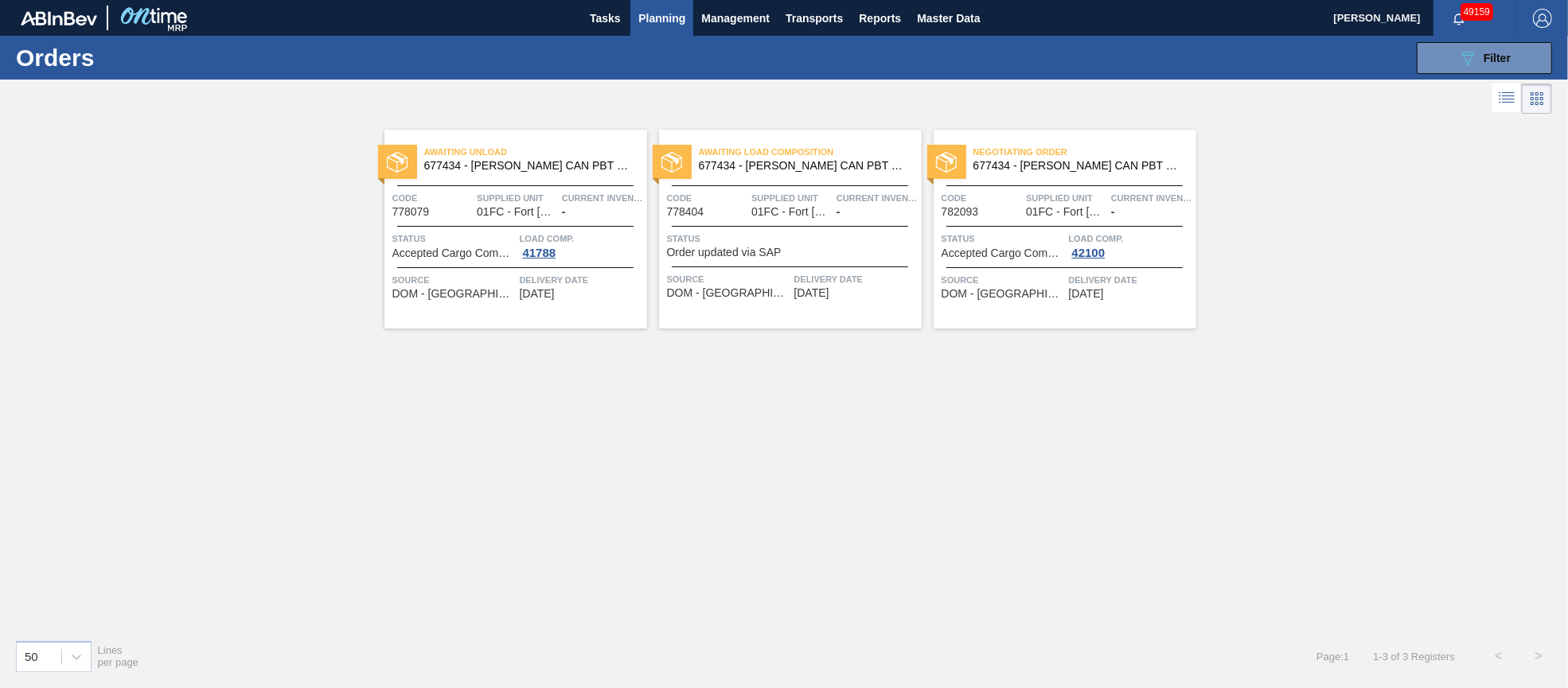
click at [769, 206] on span "01FC - Fort [PERSON_NAME] Brewery" at bounding box center [791, 212] width 79 height 12
click at [548, 257] on span "41788" at bounding box center [539, 253] width 40 height 12
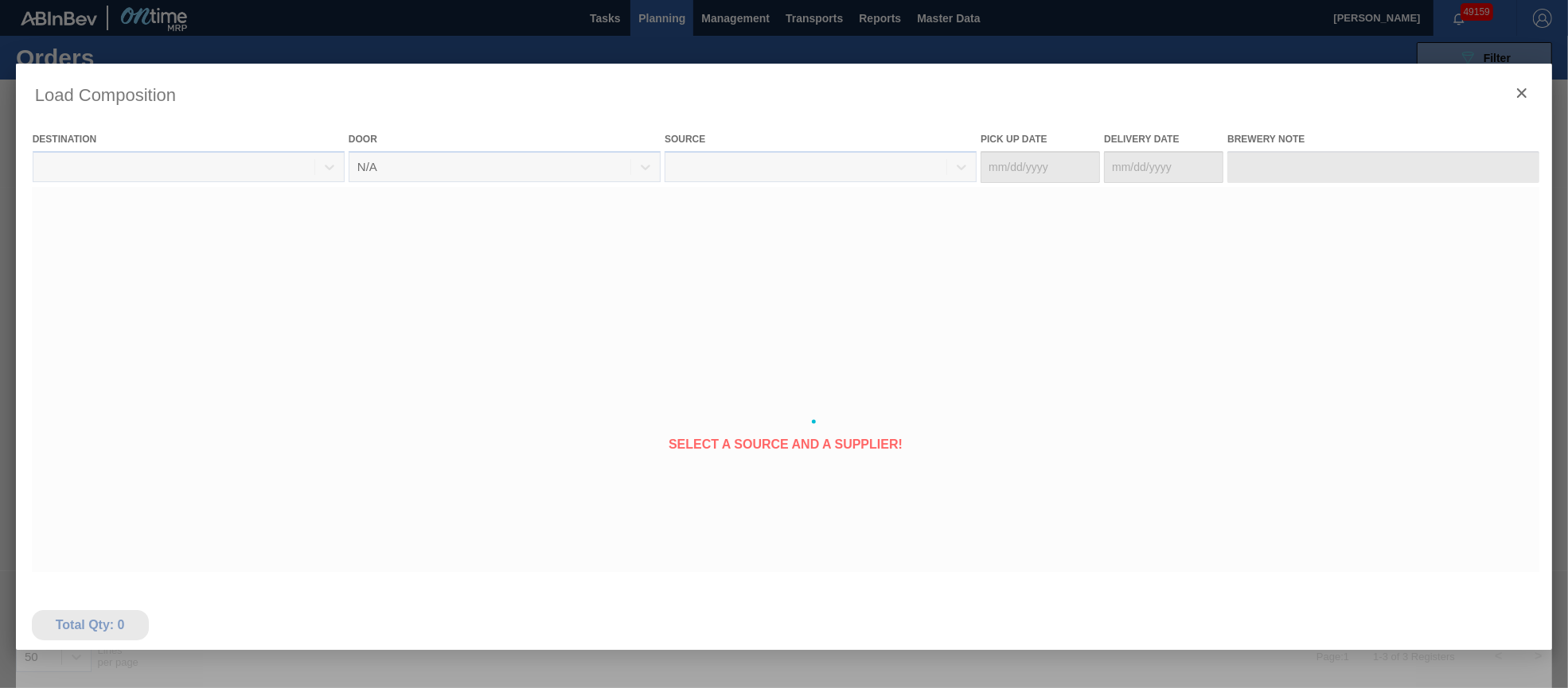
type Date "[DATE]"
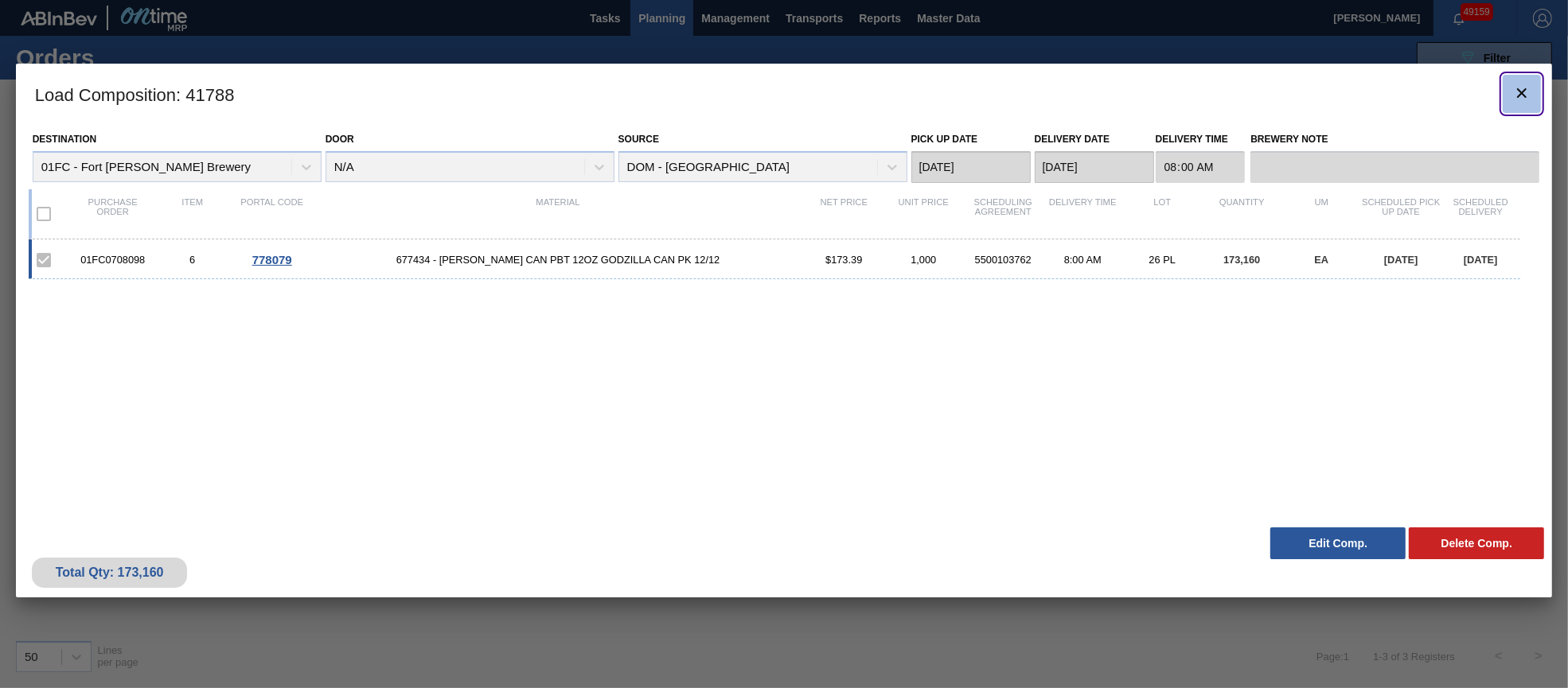
click at [1526, 88] on icon "botão de ícone" at bounding box center [1521, 92] width 10 height 10
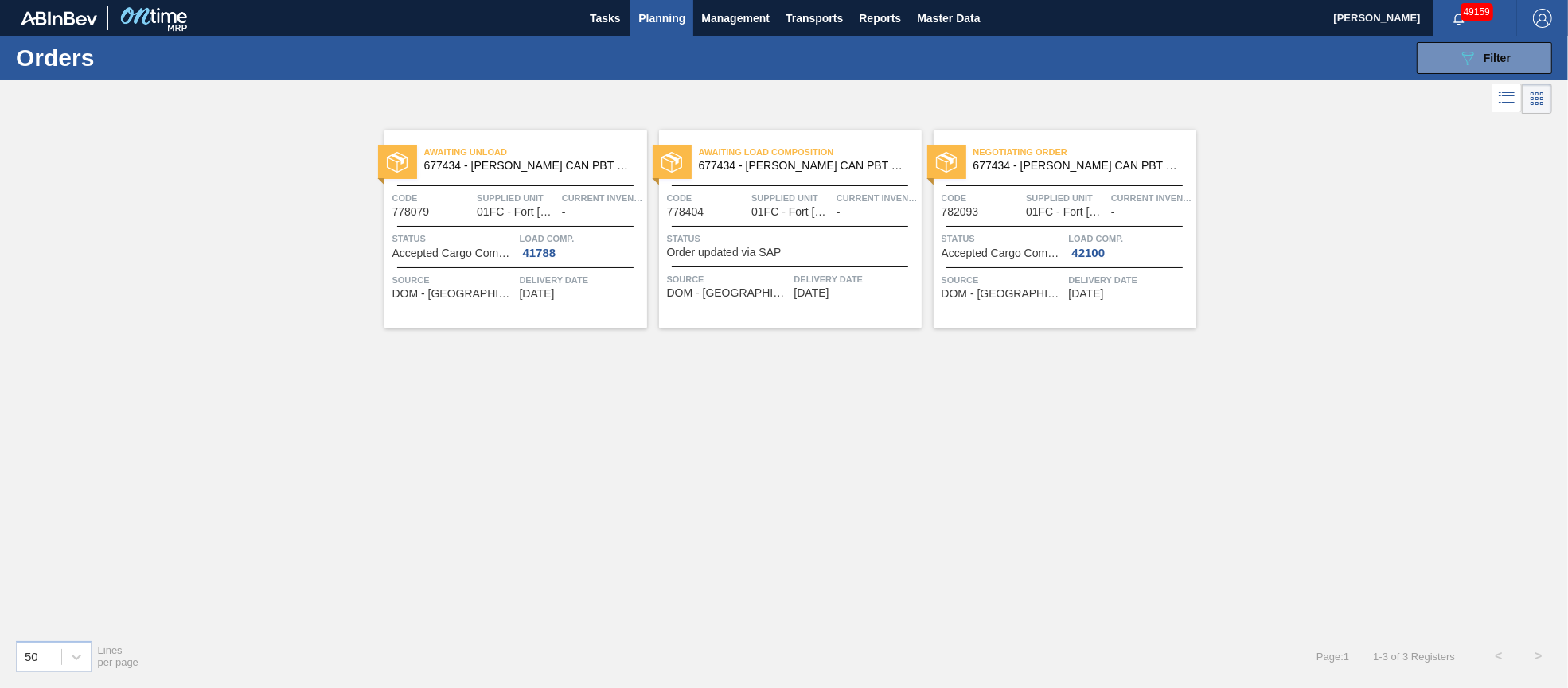
click at [547, 165] on span "677434 - [PERSON_NAME] CAN PBT 12OZ GODZILLA CAN PK 12/12" at bounding box center [529, 166] width 210 height 12
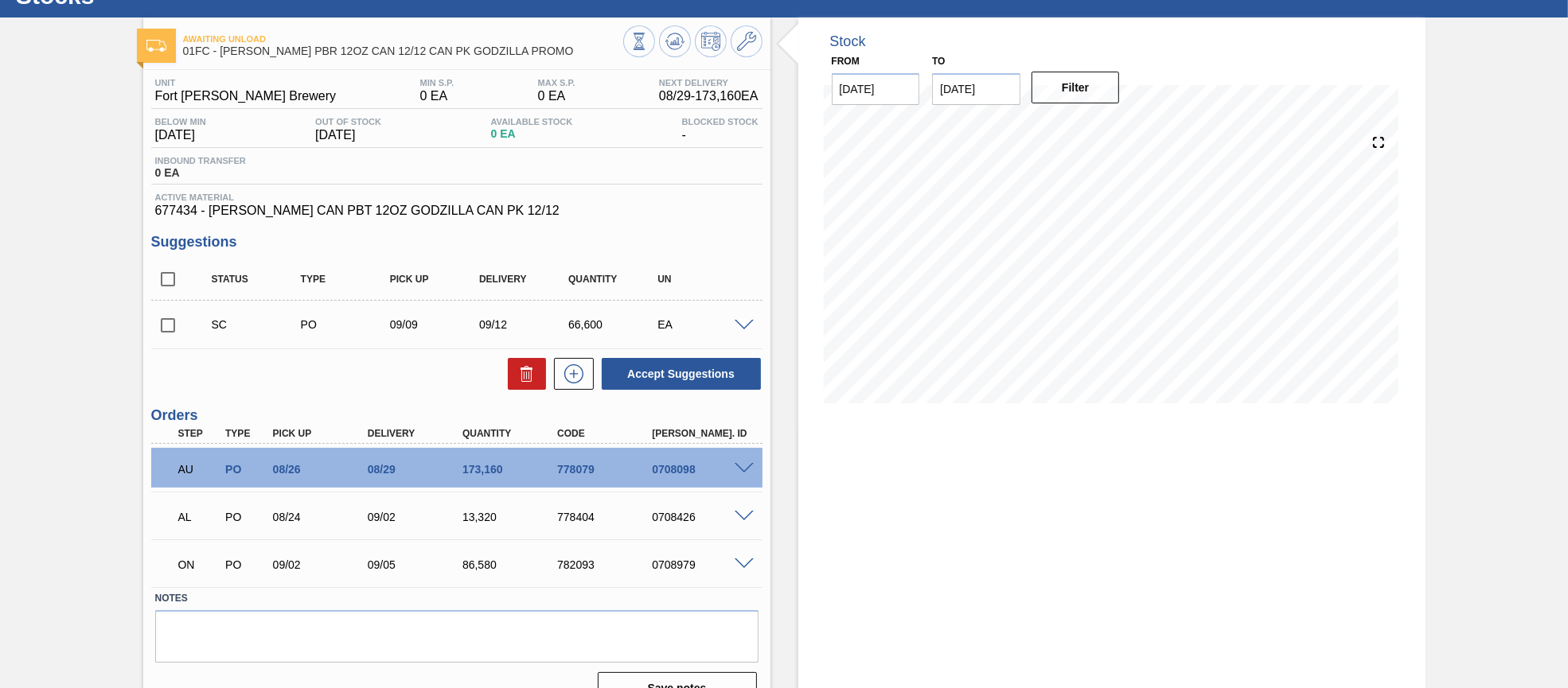
scroll to position [92, 0]
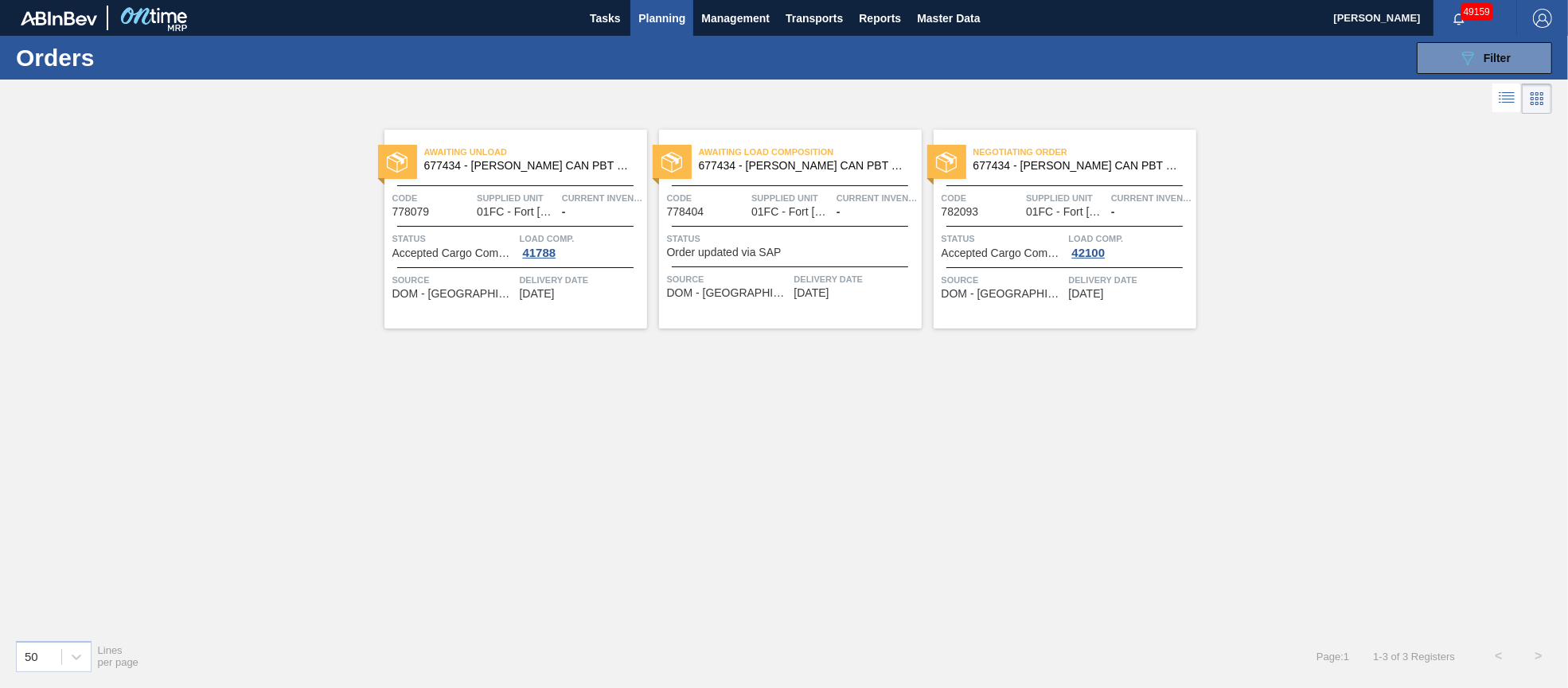
click at [546, 216] on span "01FC - Fort [PERSON_NAME] Brewery" at bounding box center [517, 212] width 79 height 12
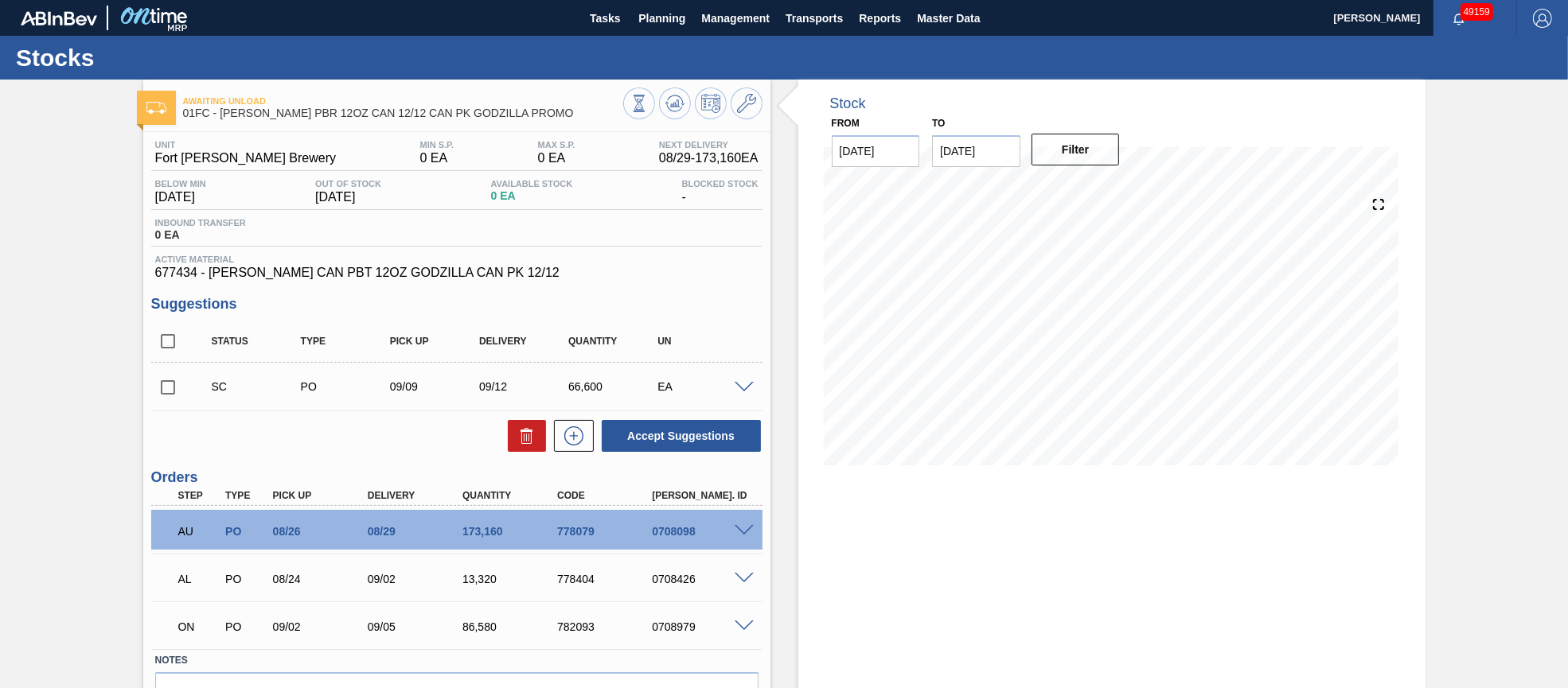
scroll to position [92, 0]
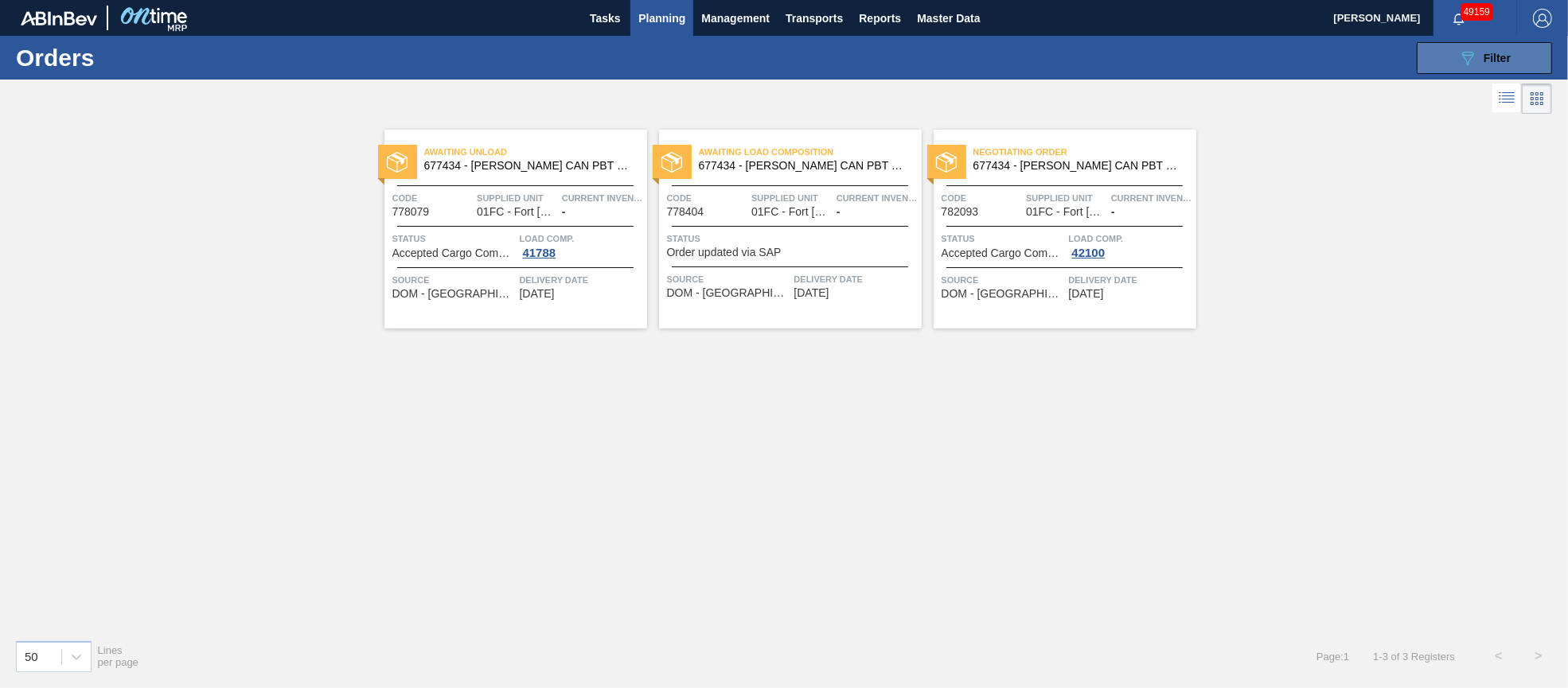
click at [1499, 56] on span "Filter" at bounding box center [1497, 58] width 27 height 12
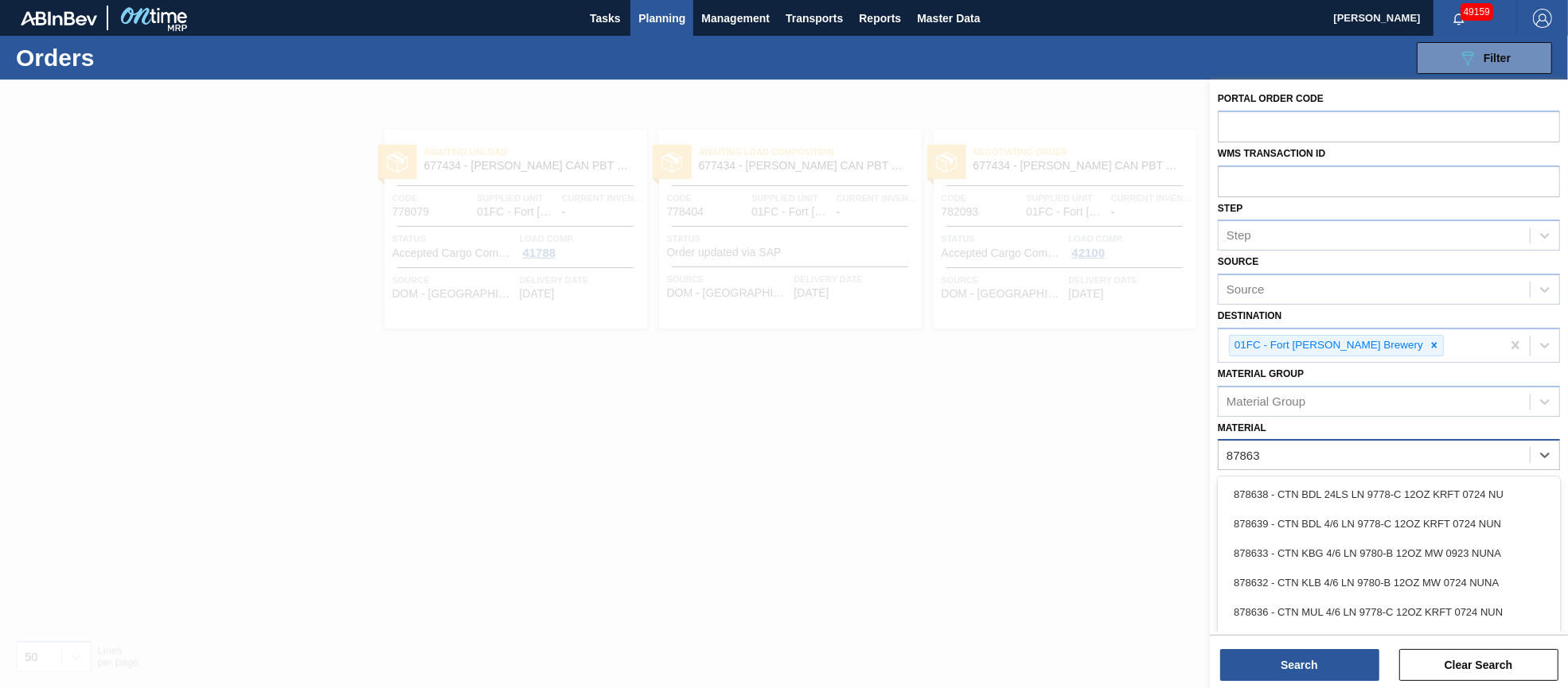
type input "878636"
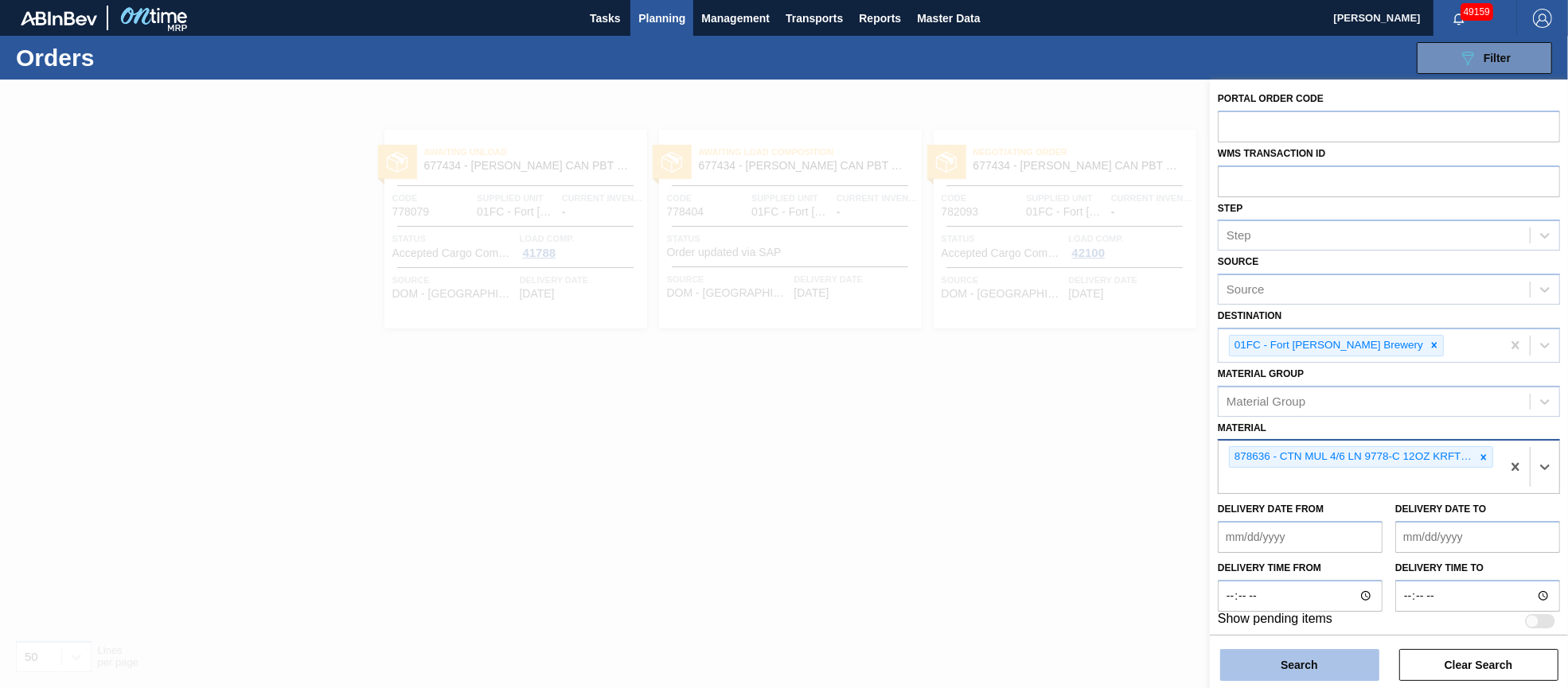
click at [1277, 661] on button "Search" at bounding box center [1299, 665] width 159 height 32
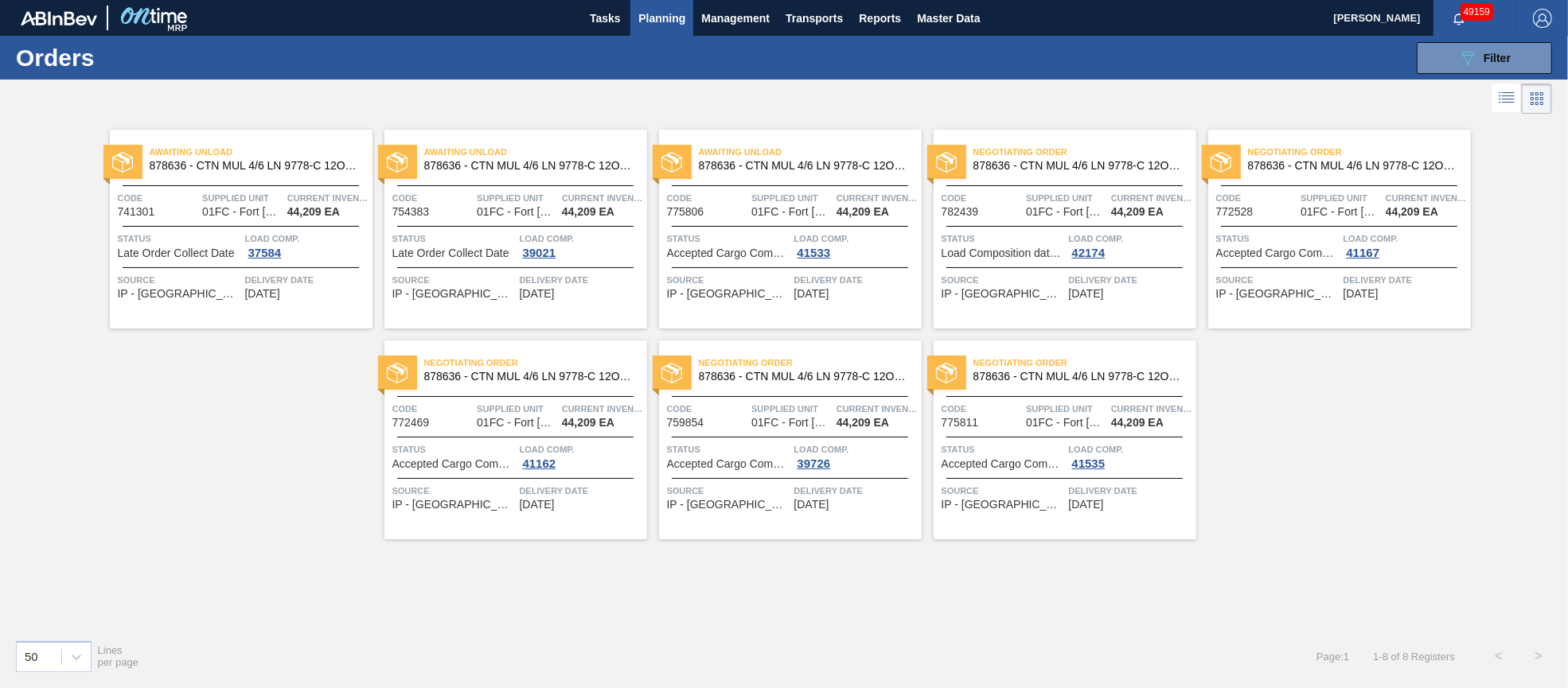
click at [260, 220] on div "Awaiting Unload 878636 - CTN MUL 4/6 LN 9778-C 12OZ KRFT 0724 NUN Code 741301 S…" at bounding box center [241, 229] width 262 height 199
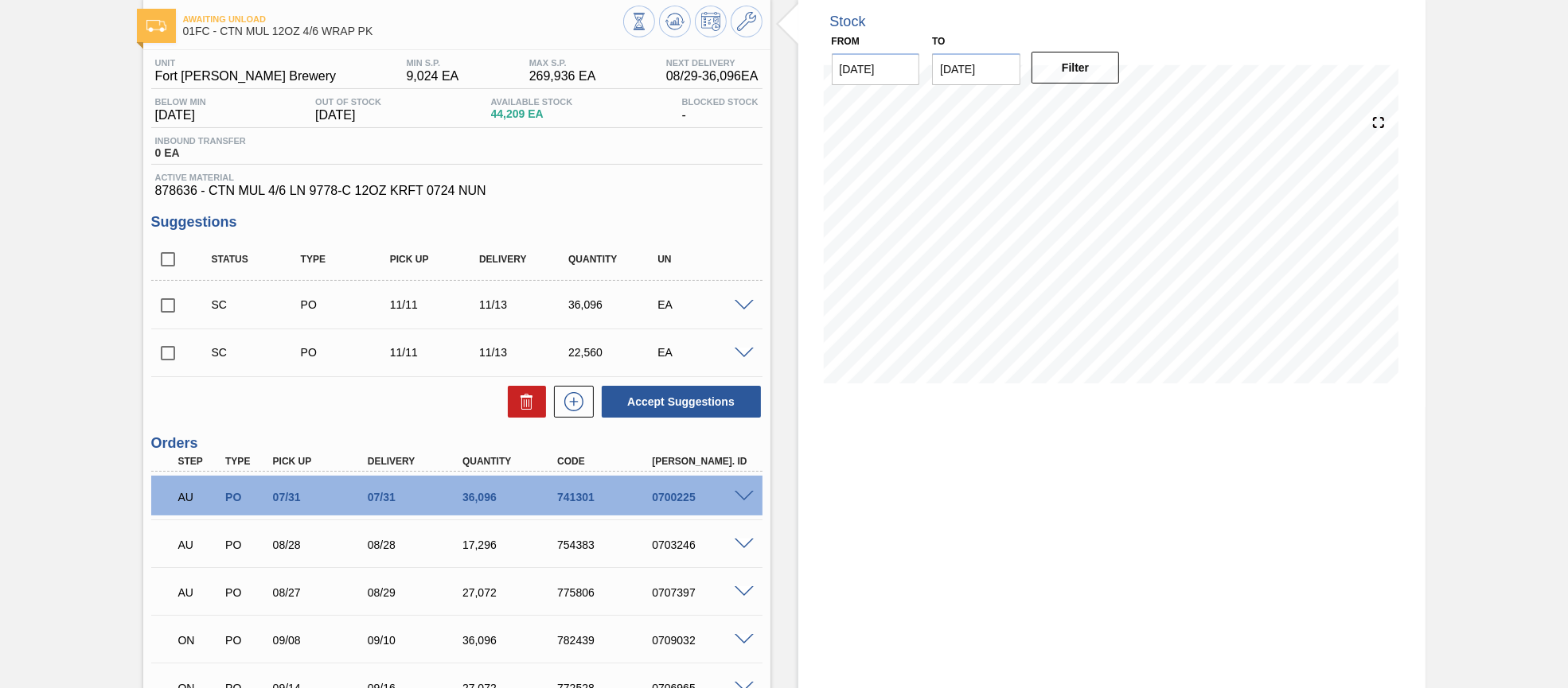
scroll to position [119, 0]
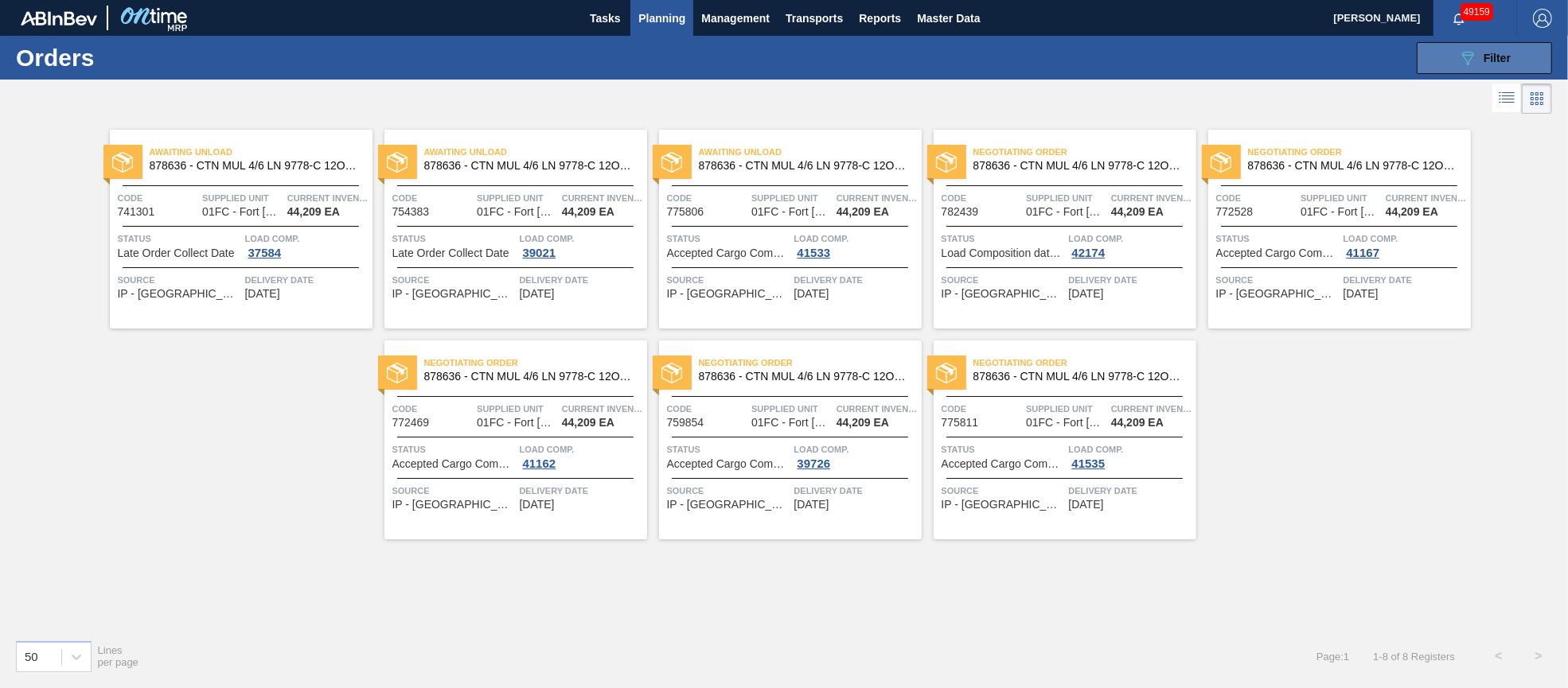
click at [1465, 57] on icon "089F7B8B-B2A5-4AFE-B5C0-19BA573D28AC" at bounding box center [1468, 58] width 19 height 19
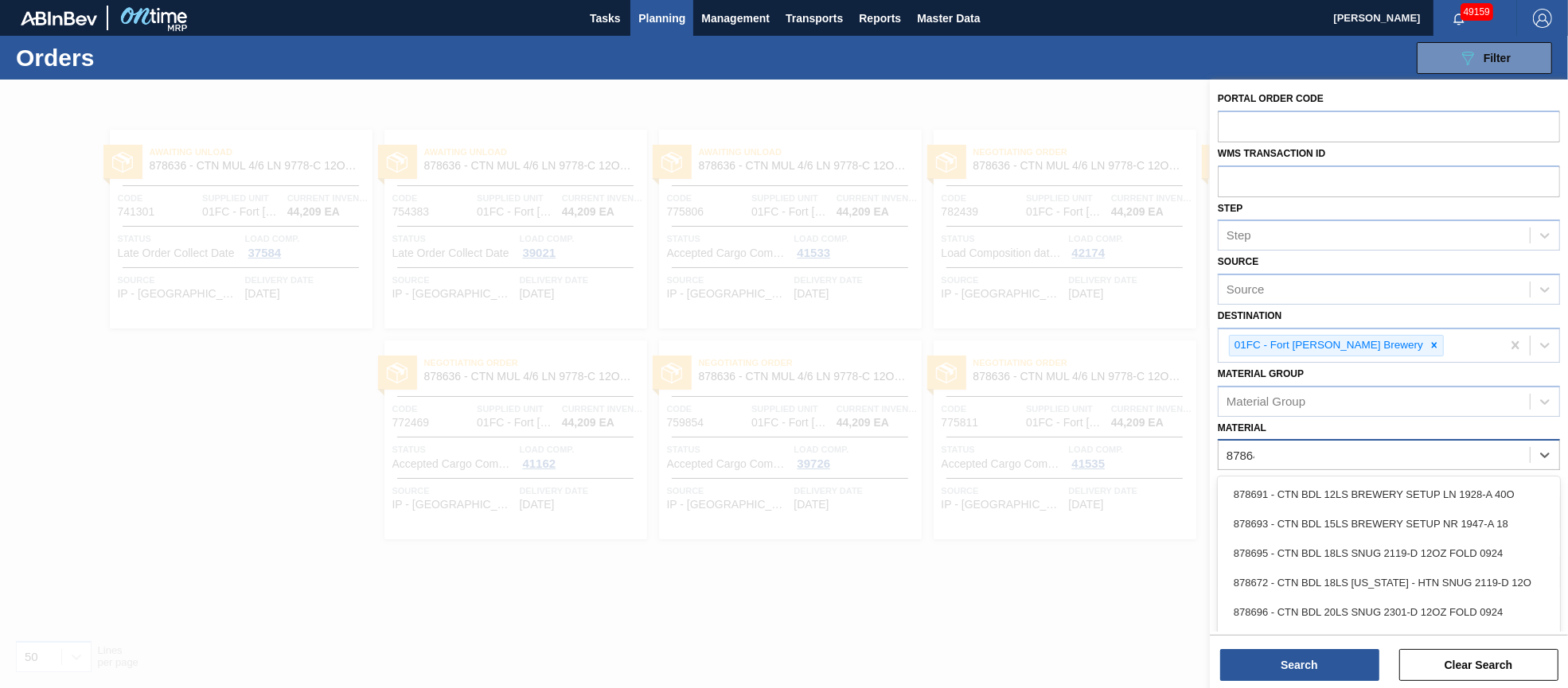
type input "878644"
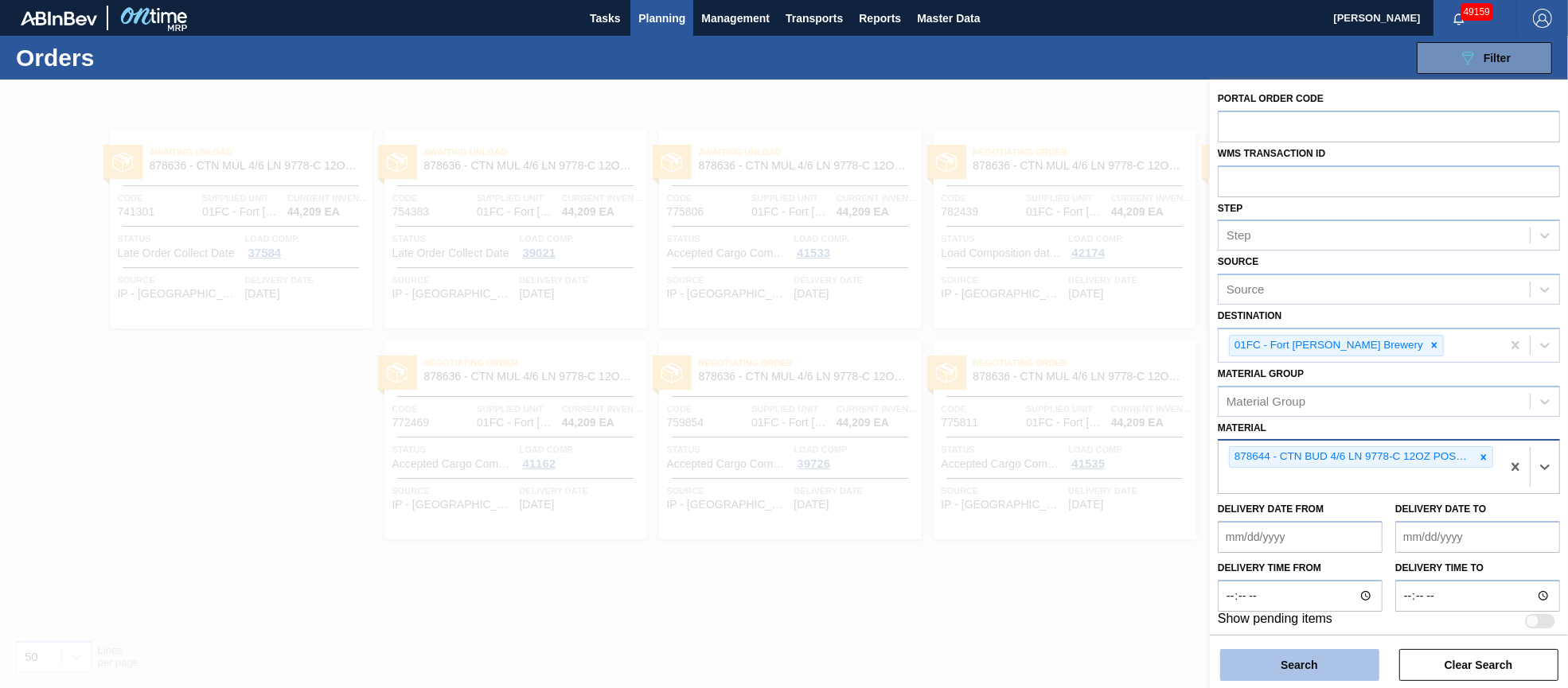
click at [1291, 659] on button "Search" at bounding box center [1299, 665] width 159 height 32
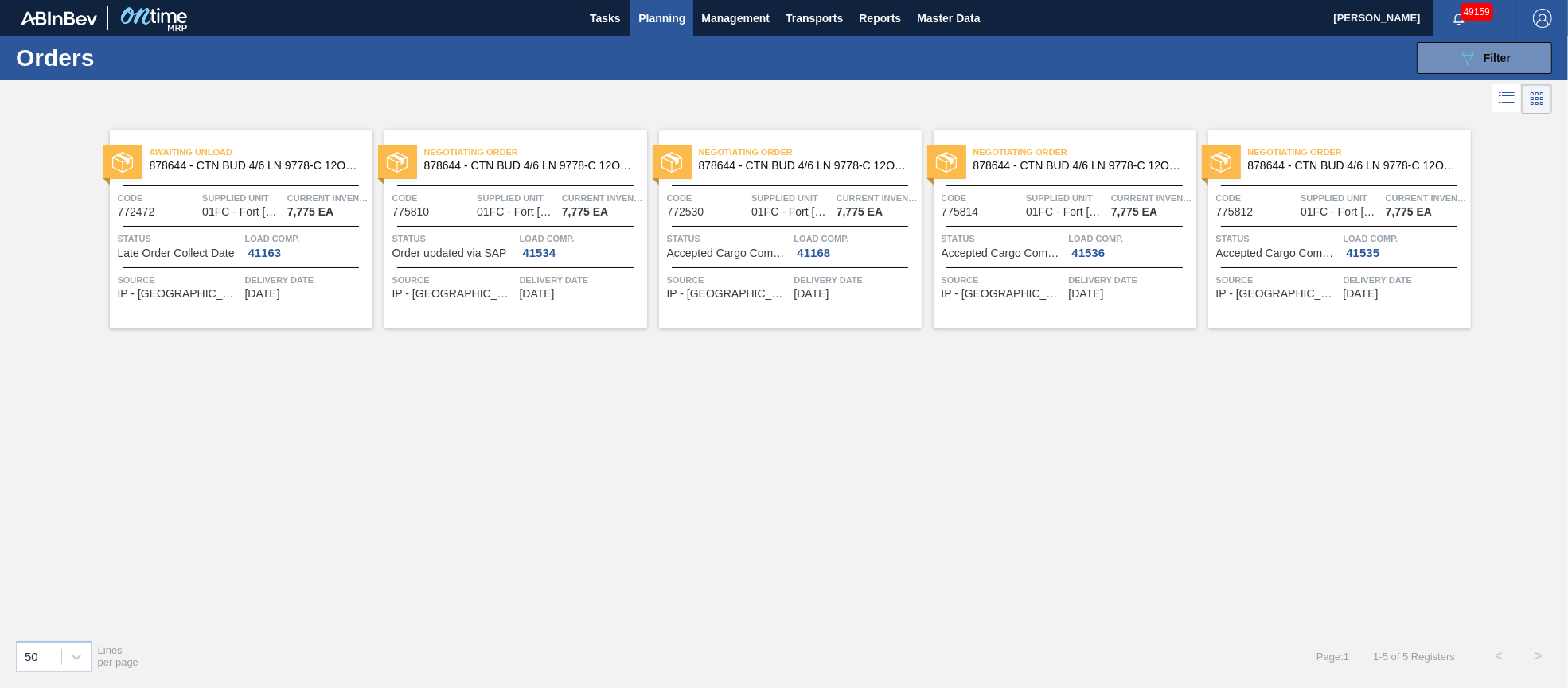
click at [287, 196] on span "Current inventory" at bounding box center [328, 198] width 81 height 16
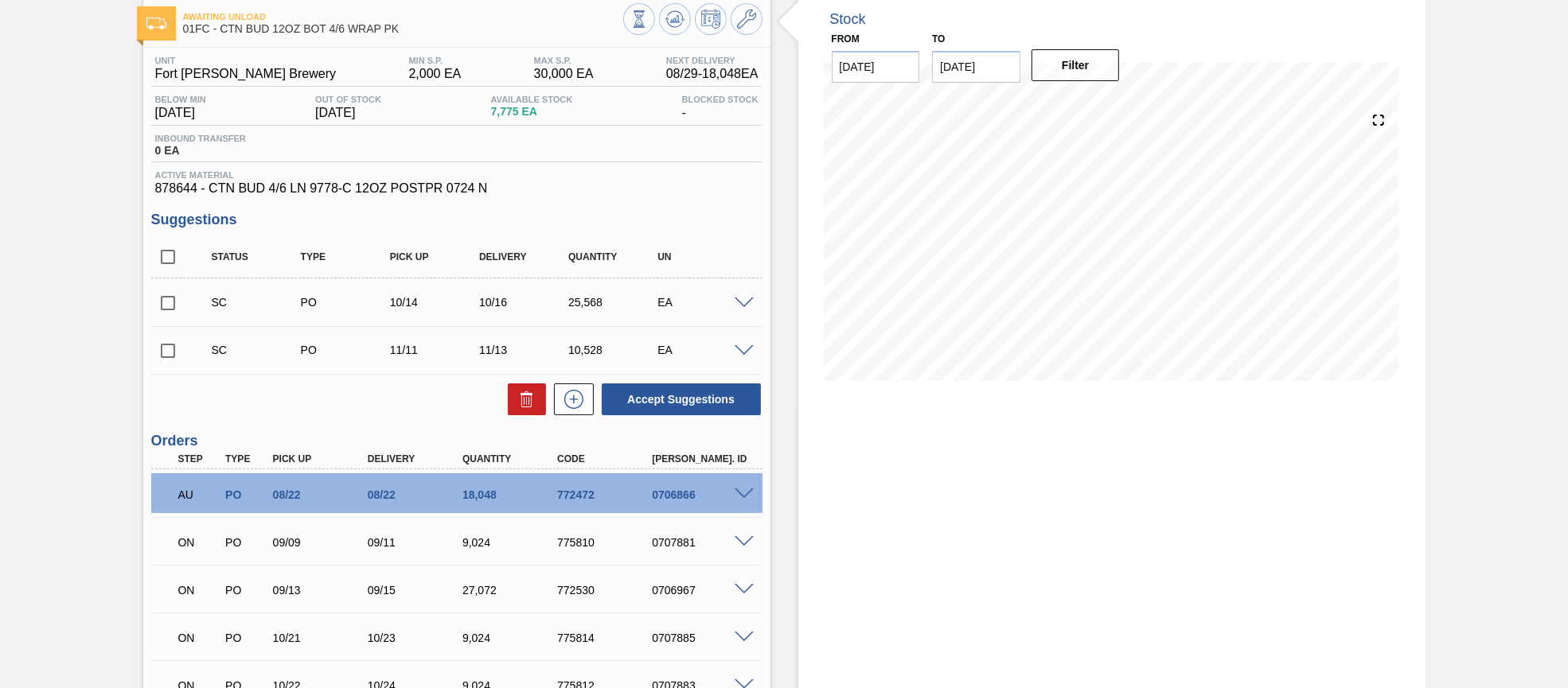
scroll to position [119, 0]
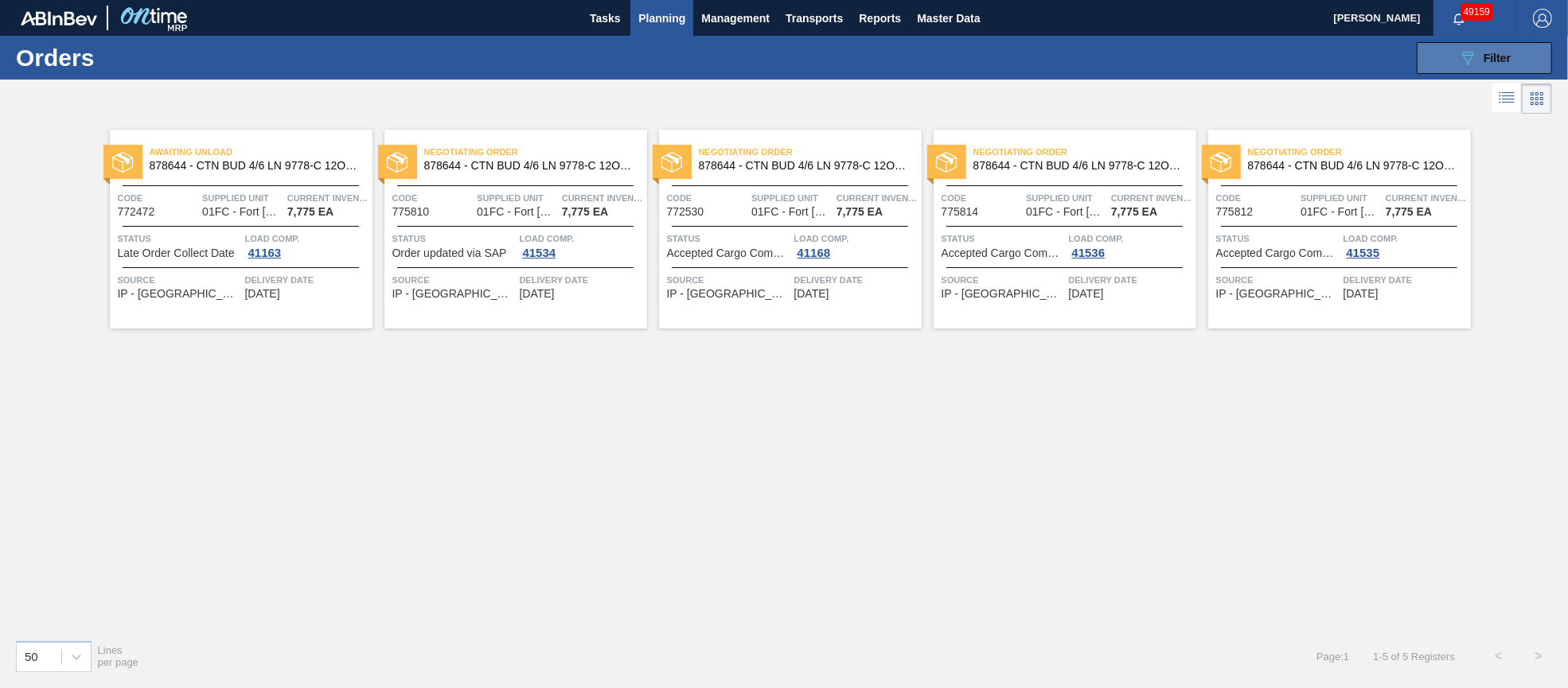
click at [1498, 64] on div "089F7B8B-B2A5-4AFE-B5C0-19BA573D28AC Filter" at bounding box center [1484, 58] width 53 height 19
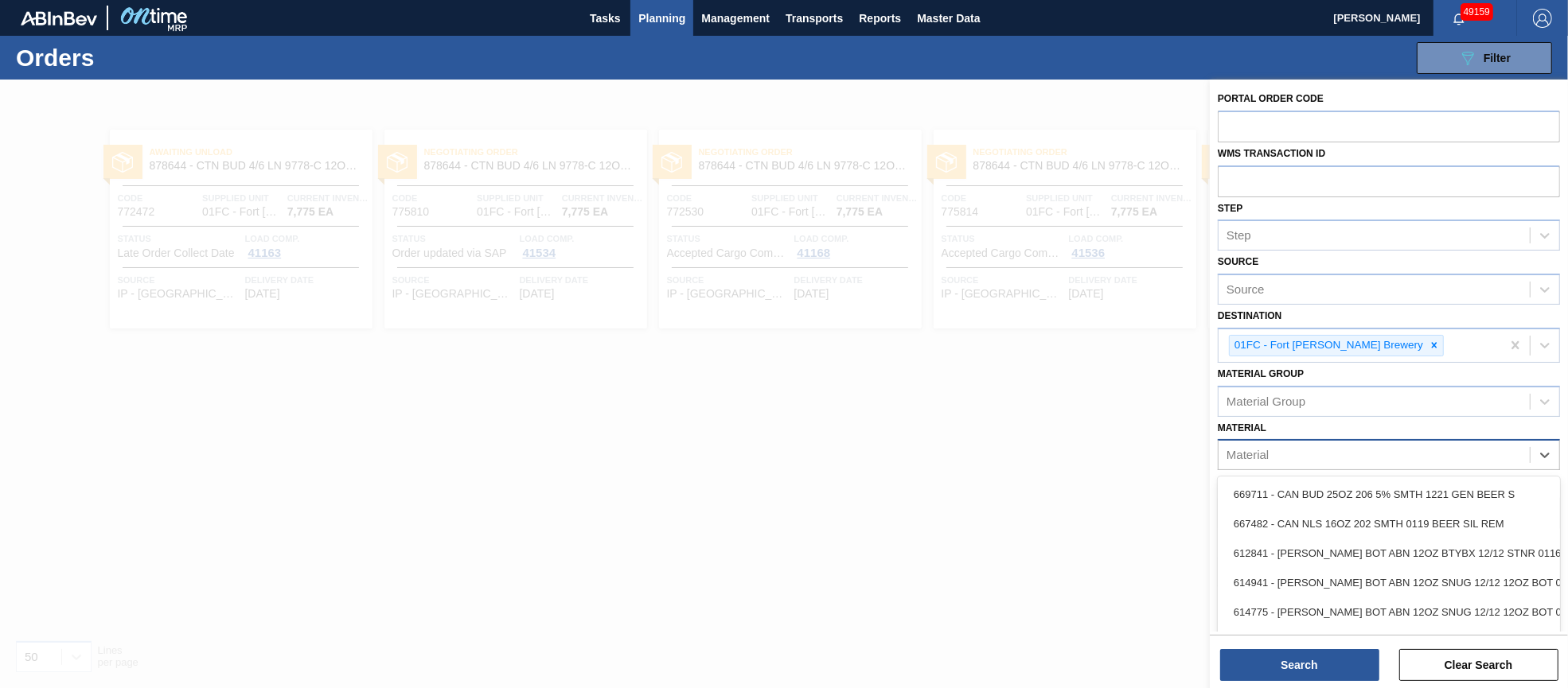
click at [1424, 446] on div "Material" at bounding box center [1374, 455] width 312 height 23
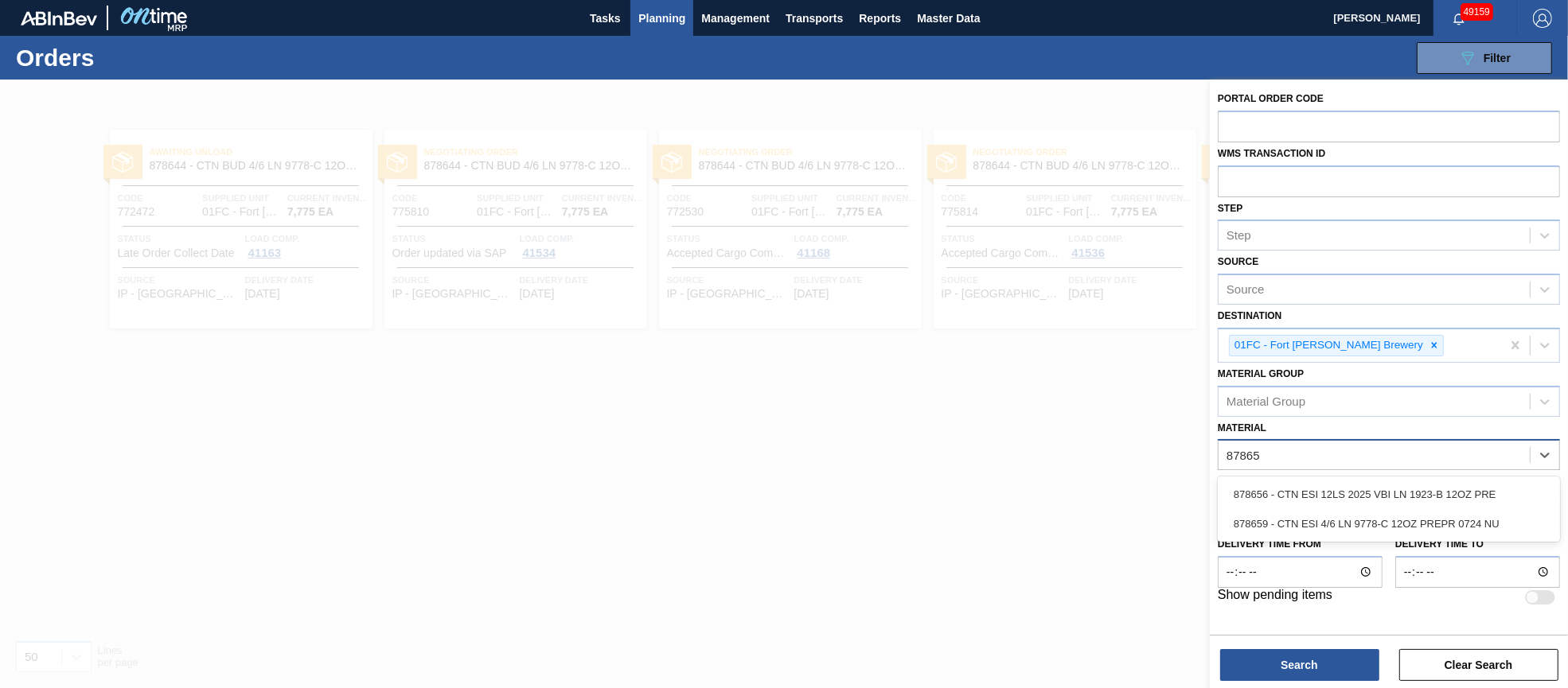
type input "878659"
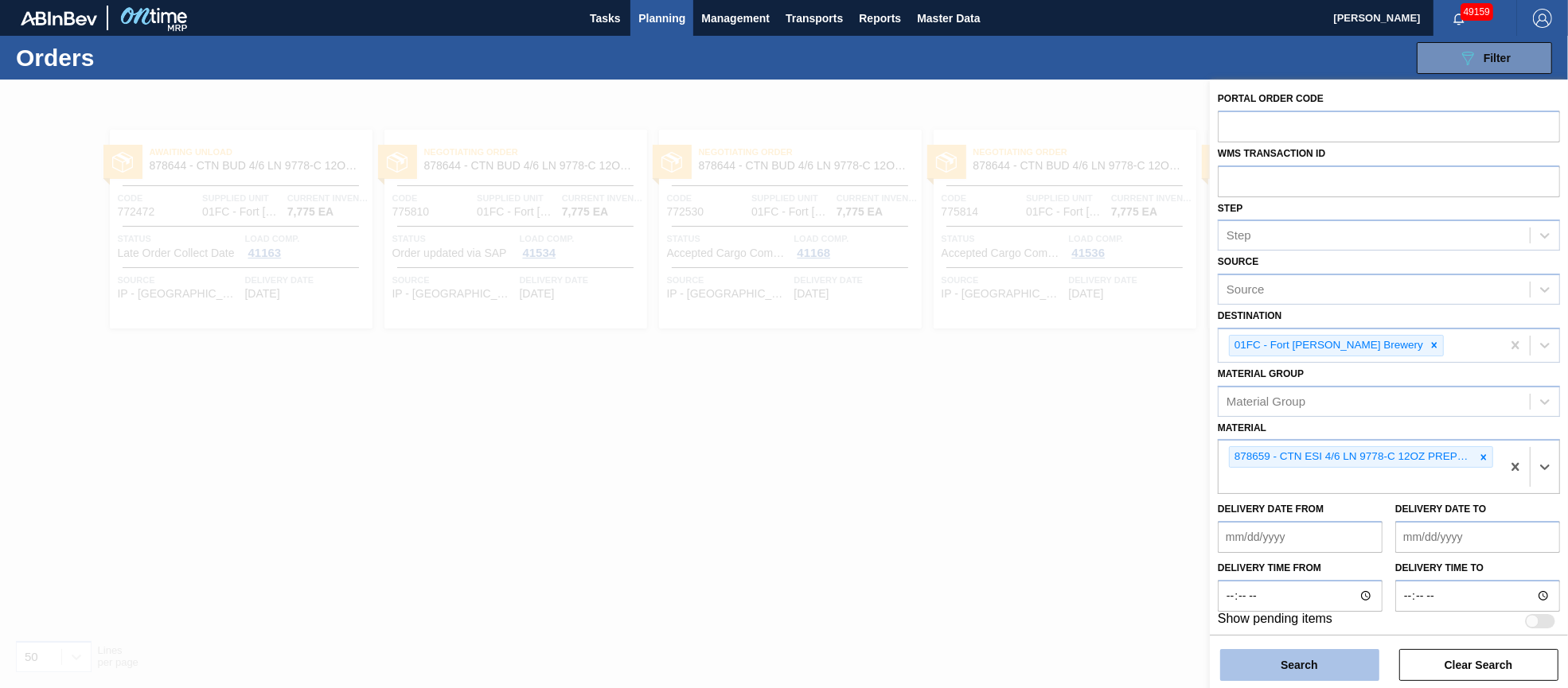
click at [1339, 670] on button "Search" at bounding box center [1299, 665] width 159 height 32
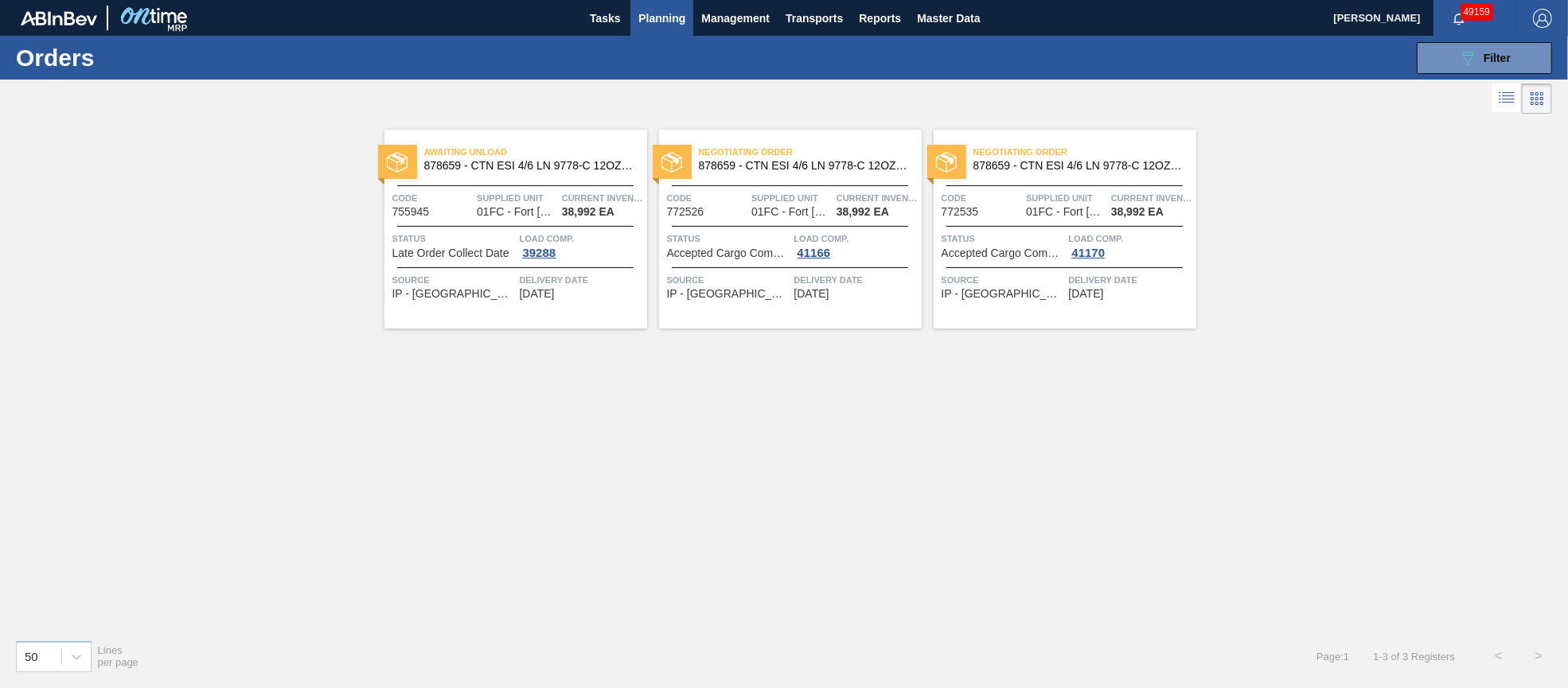
click at [535, 240] on span "Load Comp." at bounding box center [581, 238] width 123 height 16
click at [476, 232] on span "Status" at bounding box center [454, 238] width 123 height 16
click at [1498, 58] on span "Filter" at bounding box center [1497, 58] width 27 height 12
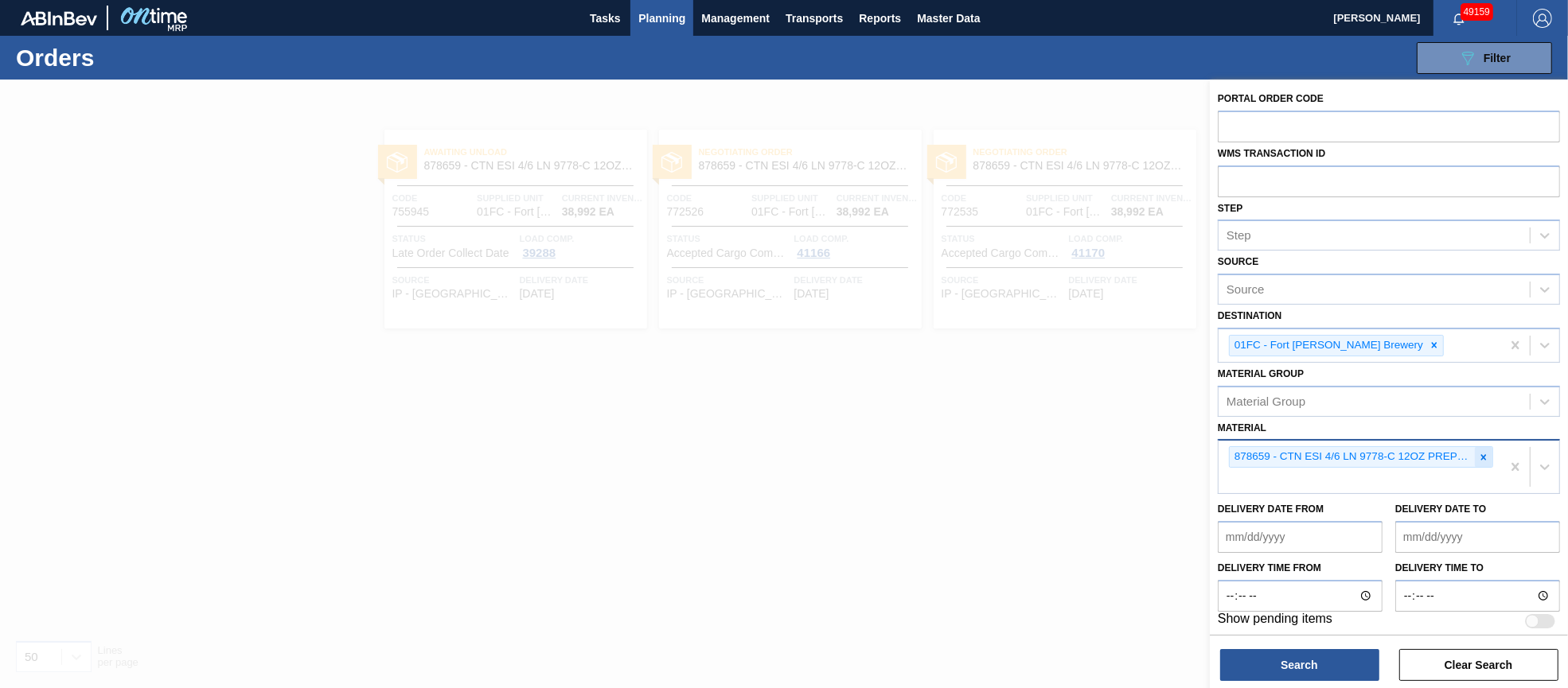
click at [1487, 454] on icon at bounding box center [1483, 457] width 11 height 11
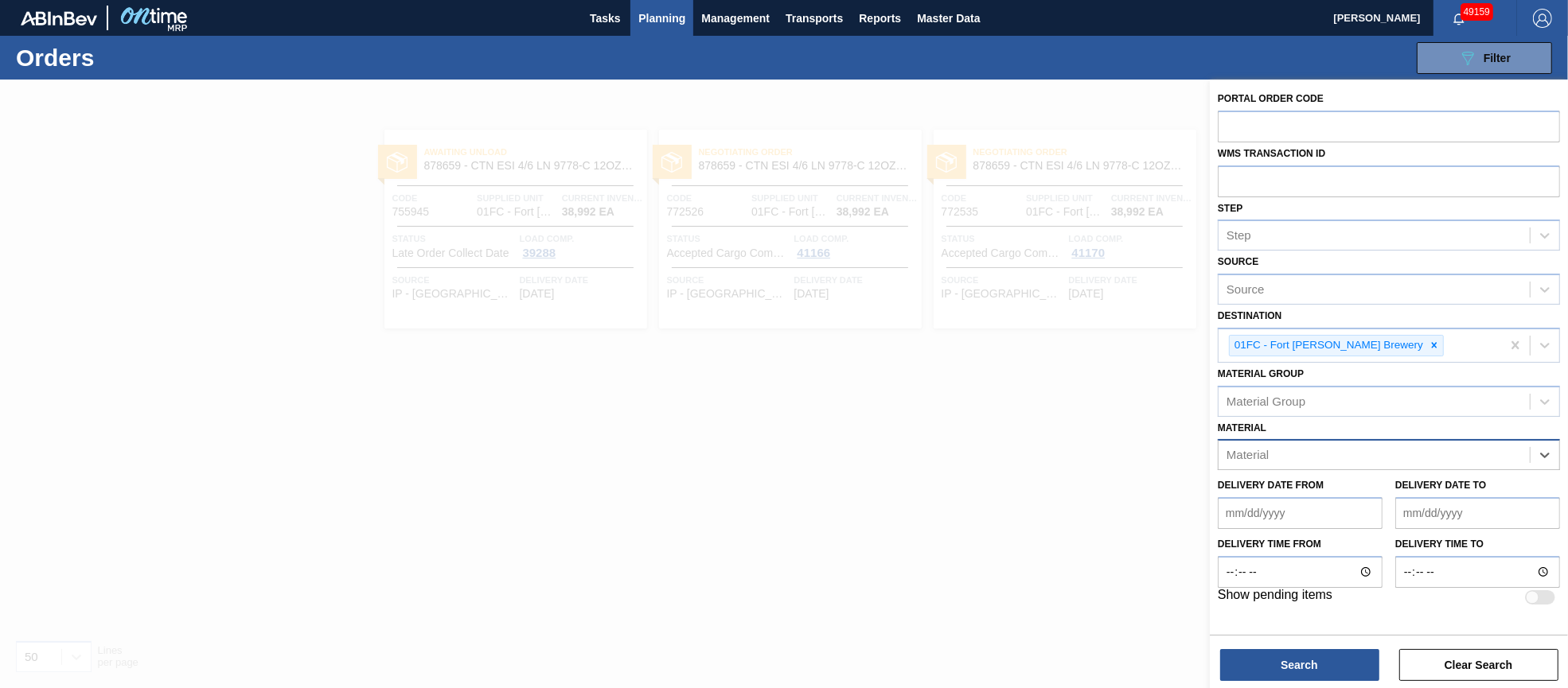
click at [1466, 455] on div "Material" at bounding box center [1374, 455] width 312 height 23
type input "749233"
click at [1354, 443] on div "Material" at bounding box center [1374, 455] width 312 height 23
type input "749814"
click at [1100, 450] on div at bounding box center [784, 423] width 1568 height 688
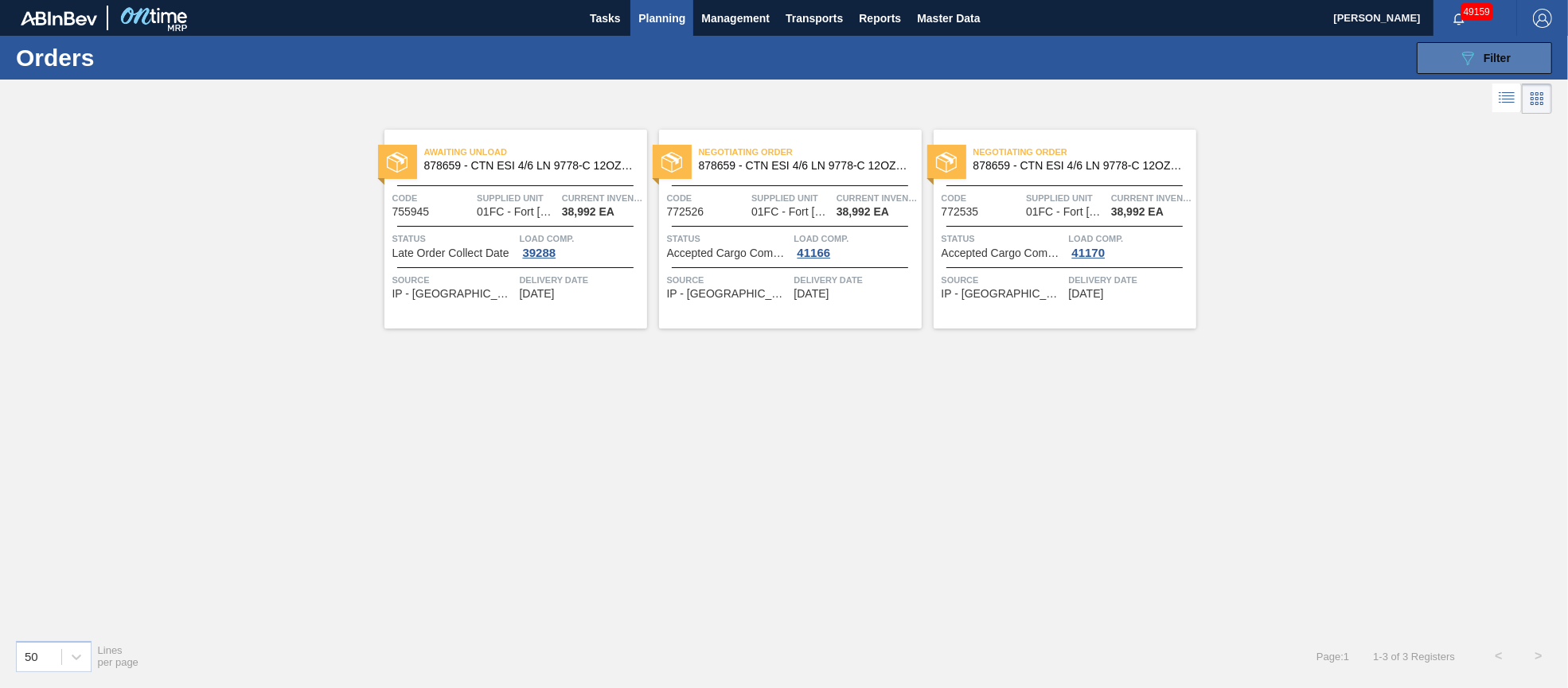
click at [1486, 56] on span "Filter" at bounding box center [1497, 58] width 27 height 12
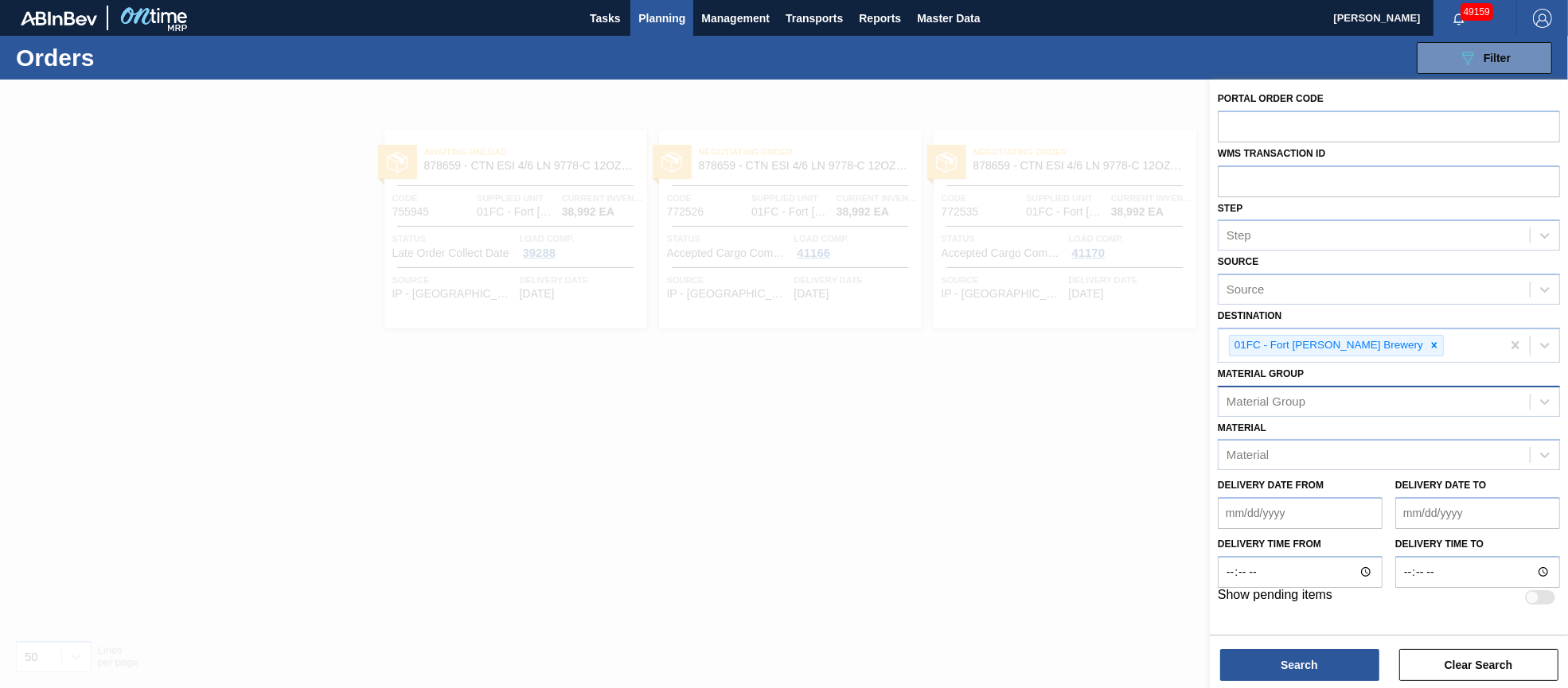
click at [1352, 406] on div "Material Group" at bounding box center [1374, 401] width 312 height 23
click at [1133, 411] on div at bounding box center [784, 423] width 1568 height 688
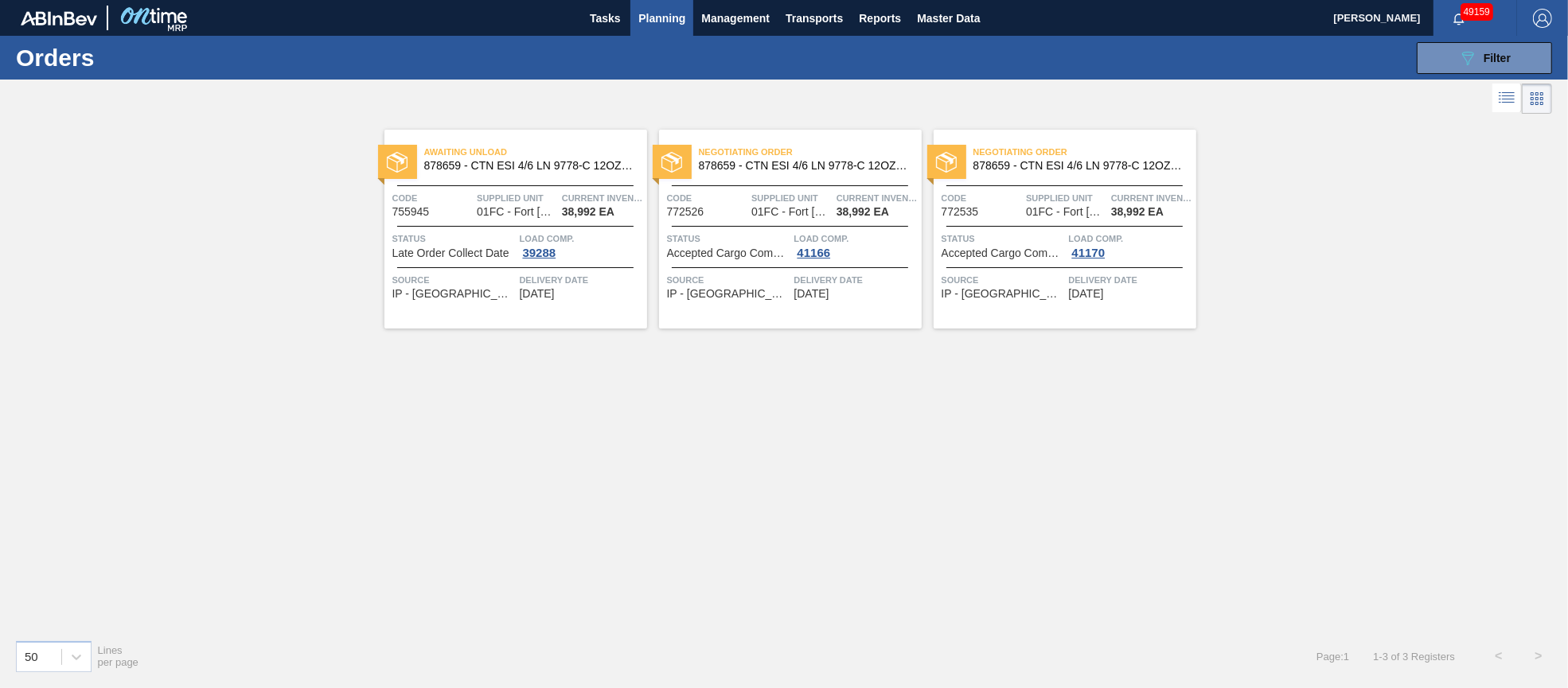
click at [1415, 61] on div "089F7B8B-B2A5-4AFE-B5C0-19BA573D28AC Filter Portal Order Code WMS Transaction I…" at bounding box center [907, 58] width 1306 height 48
click at [1471, 75] on div "089F7B8B-B2A5-4AFE-B5C0-19BA573D28AC Filter Portal Order Code WMS Transaction I…" at bounding box center [907, 58] width 1306 height 48
click at [1455, 66] on button "089F7B8B-B2A5-4AFE-B5C0-19BA573D28AC Filter" at bounding box center [1484, 58] width 136 height 32
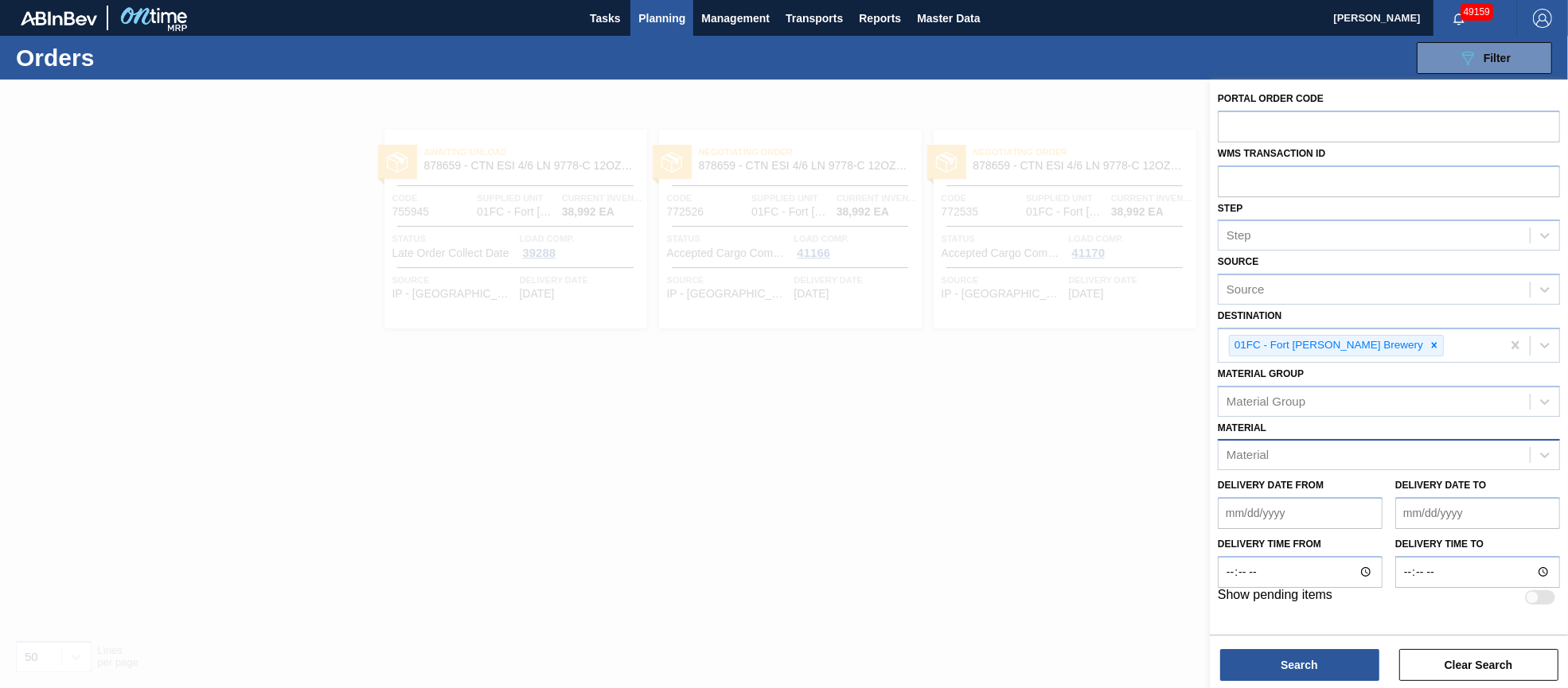
click at [1314, 449] on div "Material" at bounding box center [1374, 455] width 312 height 23
type input "770227"
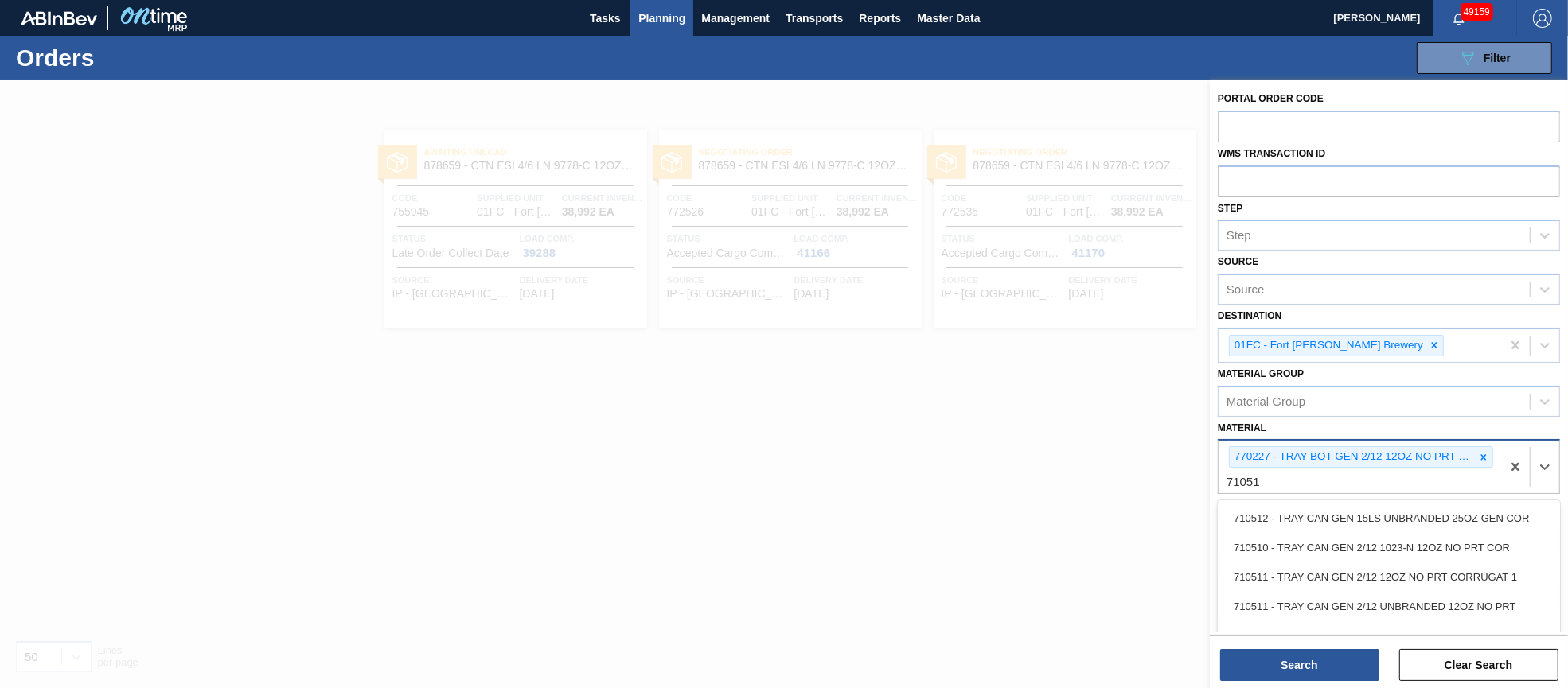
type input "710511"
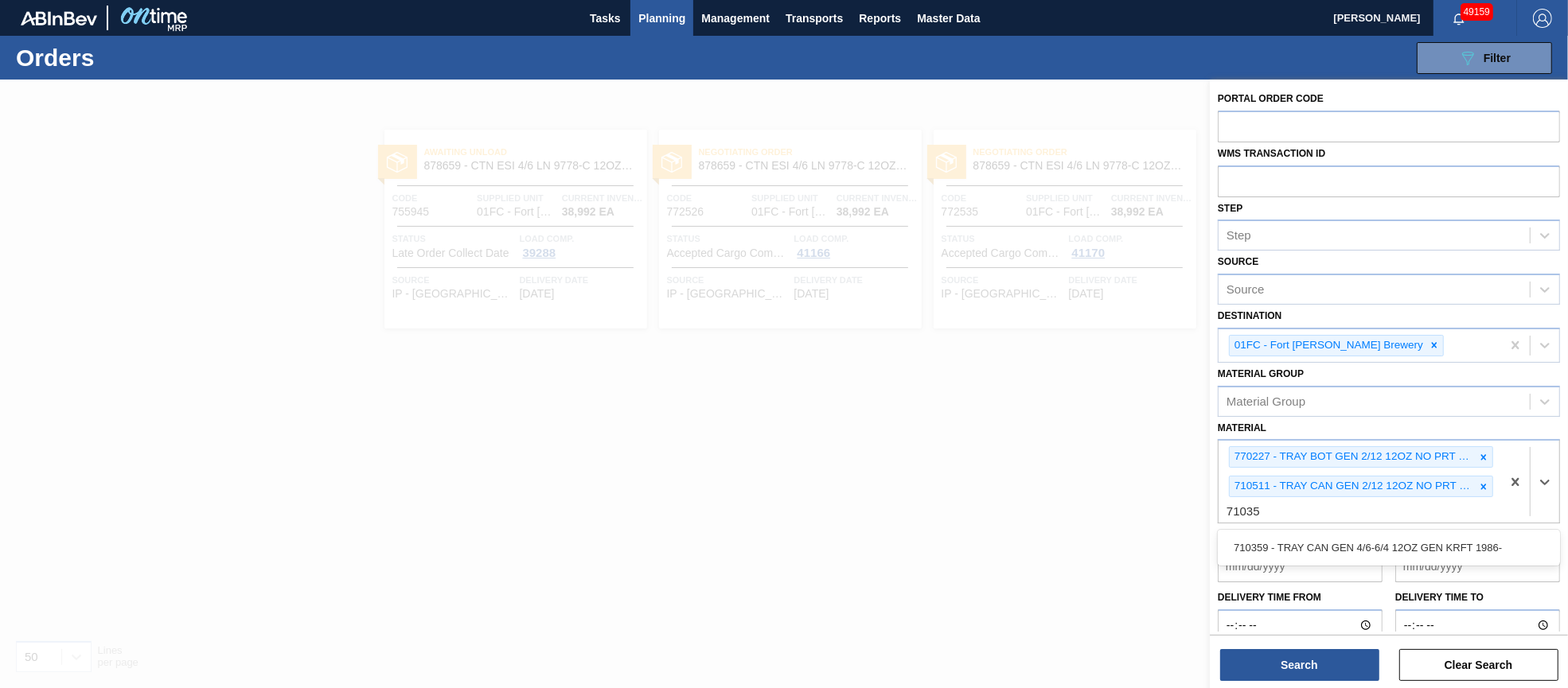
type input "710359"
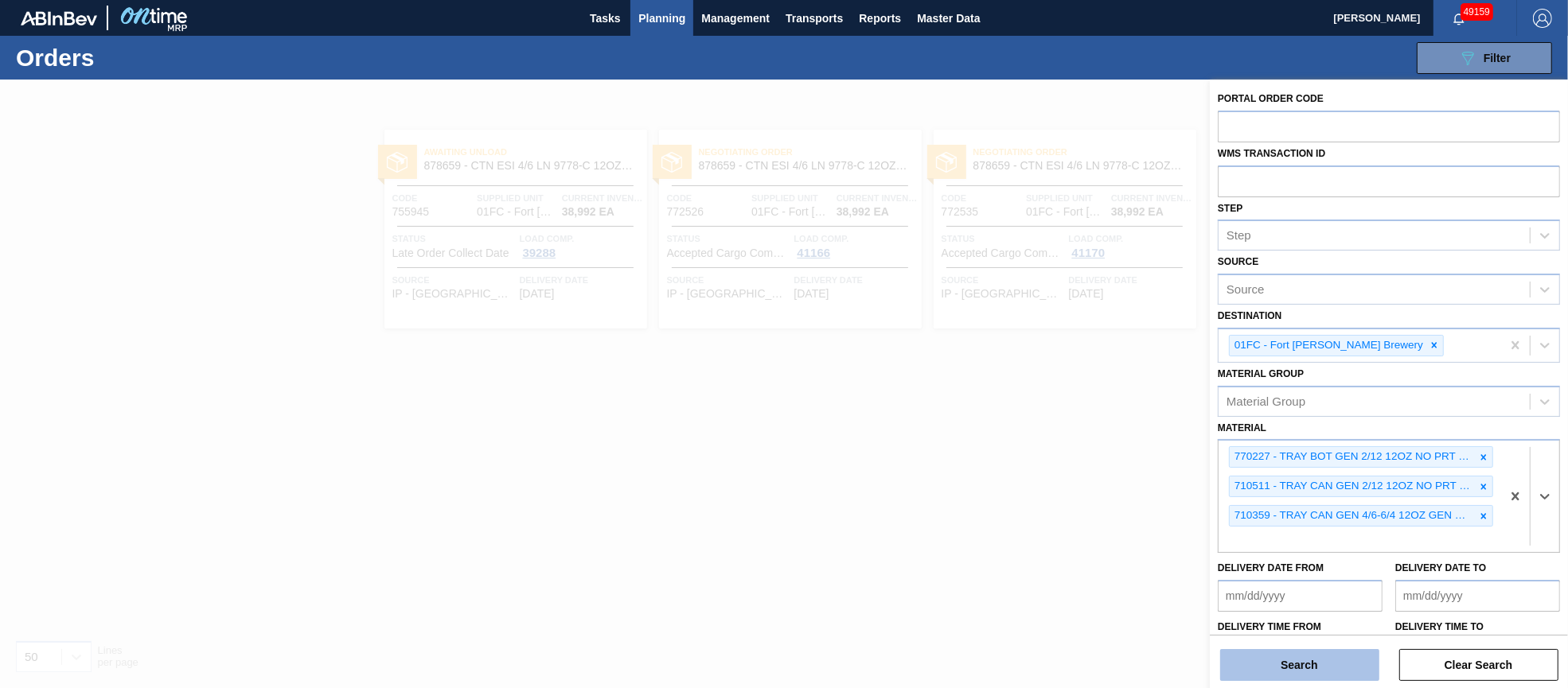
click at [1321, 655] on button "Search" at bounding box center [1299, 665] width 159 height 32
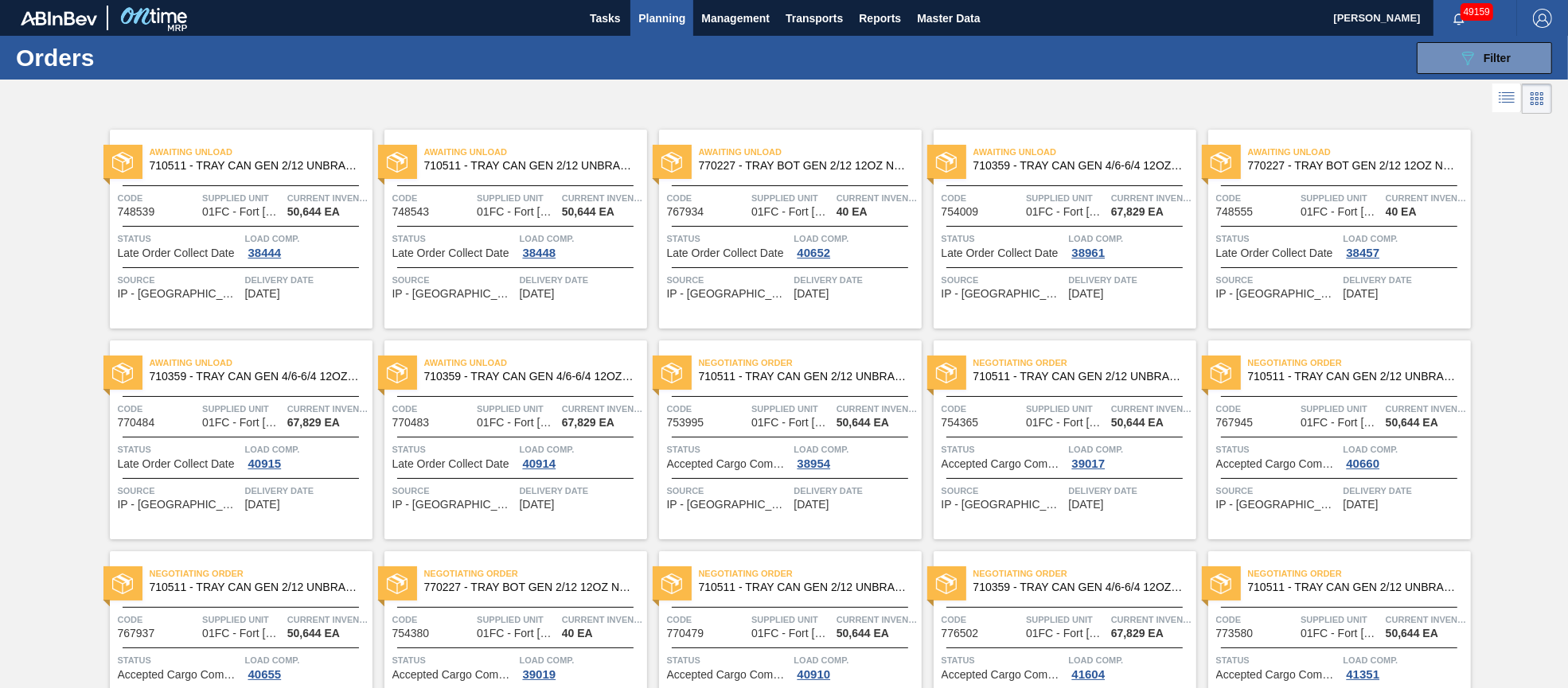
click at [284, 155] on span "Awaiting Unload" at bounding box center [261, 152] width 223 height 16
click at [791, 173] on div "Awaiting Unload 770227 - TRAY BOT GEN 2/12 12OZ NO PRT KRFT 1941-" at bounding box center [791, 159] width 262 height 36
